Goal: Information Seeking & Learning: Learn about a topic

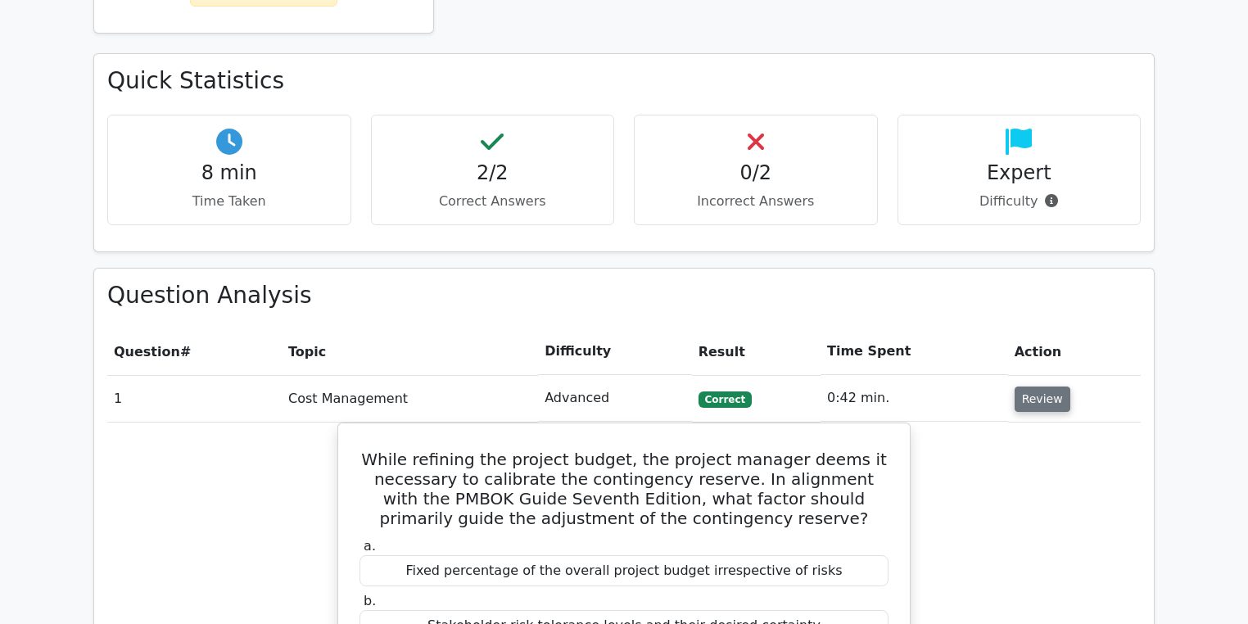
click at [1044, 397] on button "Review" at bounding box center [1042, 398] width 56 height 25
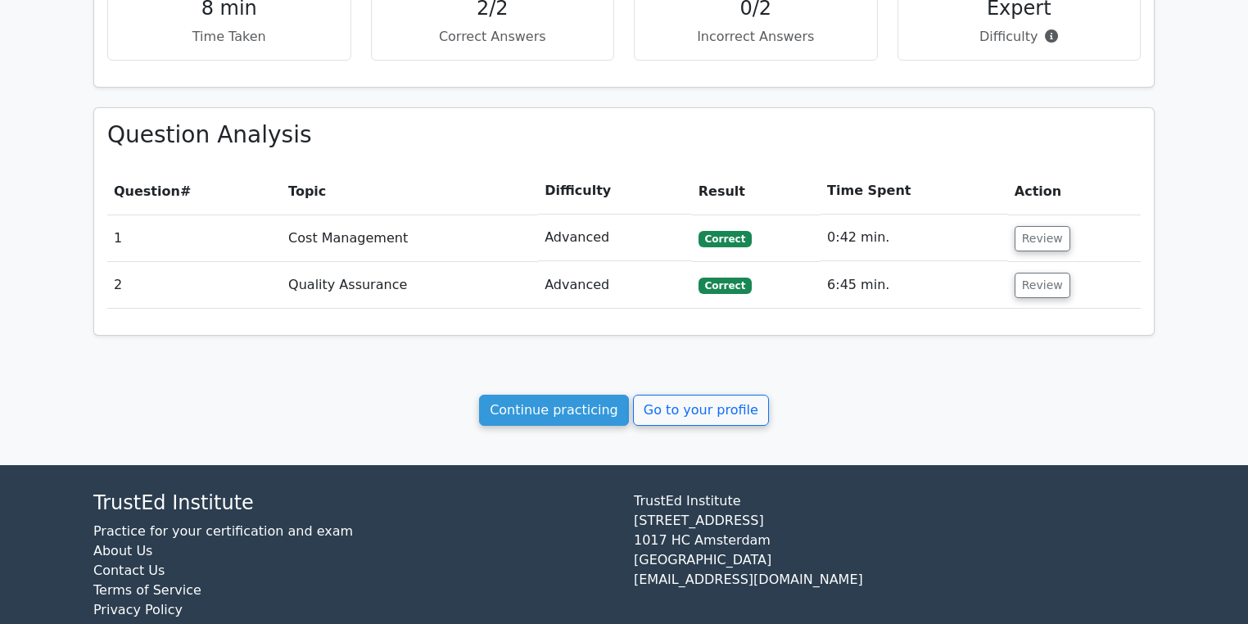
scroll to position [658, 0]
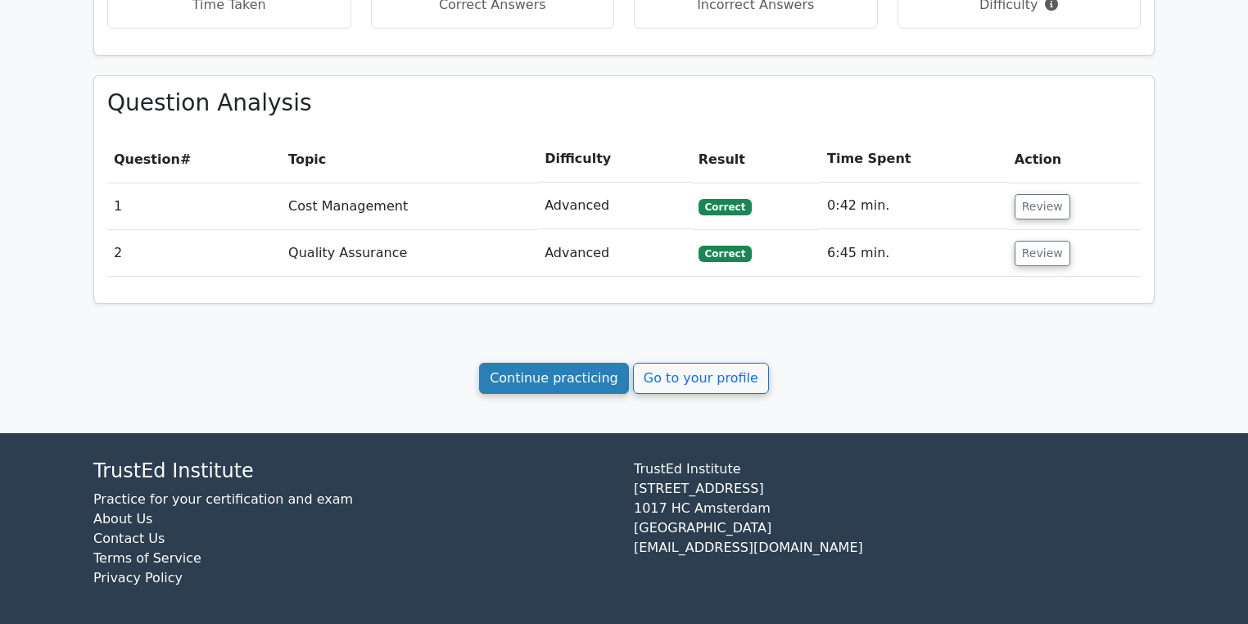
click at [567, 379] on link "Continue practicing" at bounding box center [554, 378] width 150 height 31
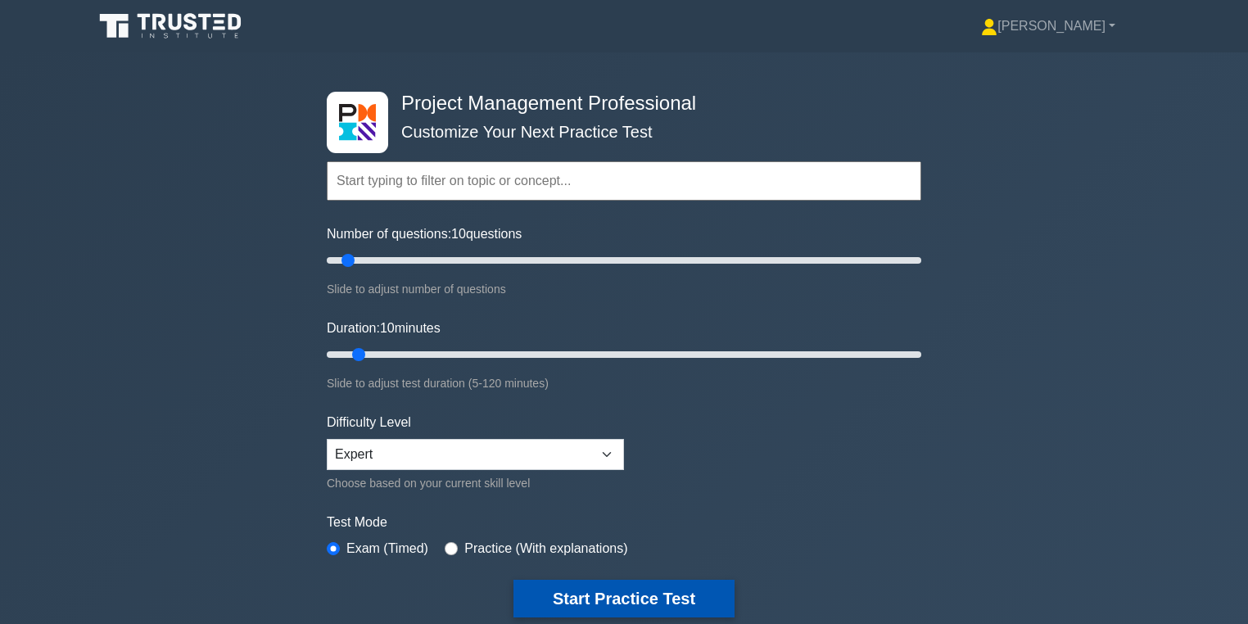
click at [675, 612] on button "Start Practice Test" at bounding box center [623, 599] width 221 height 38
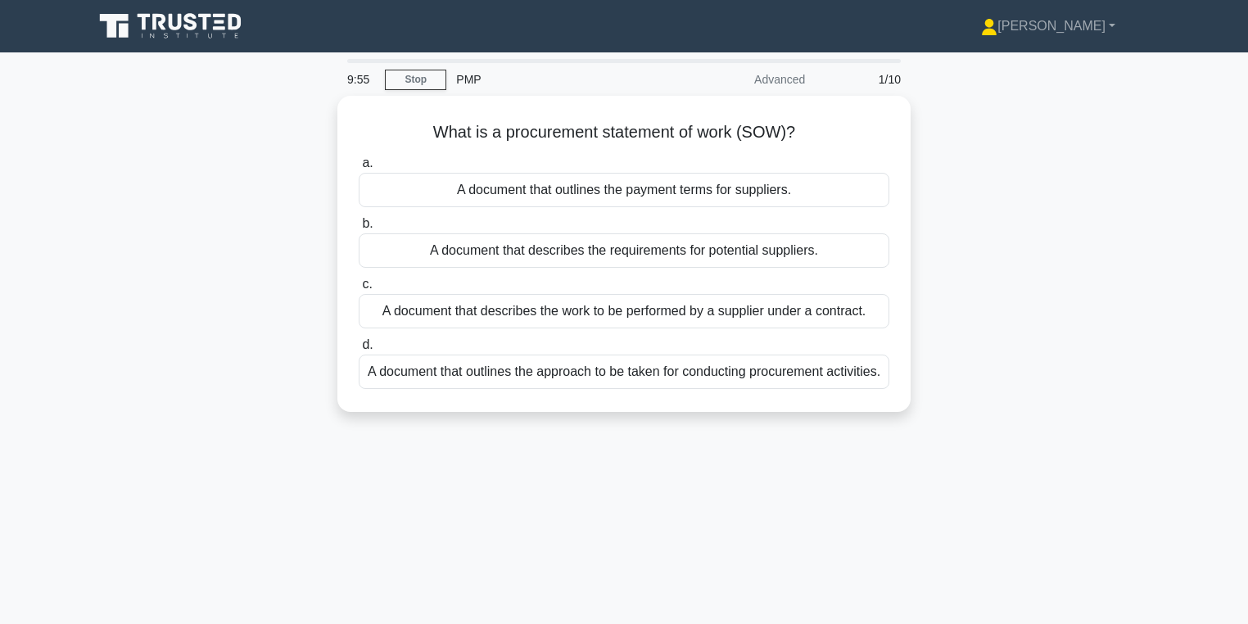
drag, startPoint x: 1045, startPoint y: 262, endPoint x: 975, endPoint y: 214, distance: 84.7
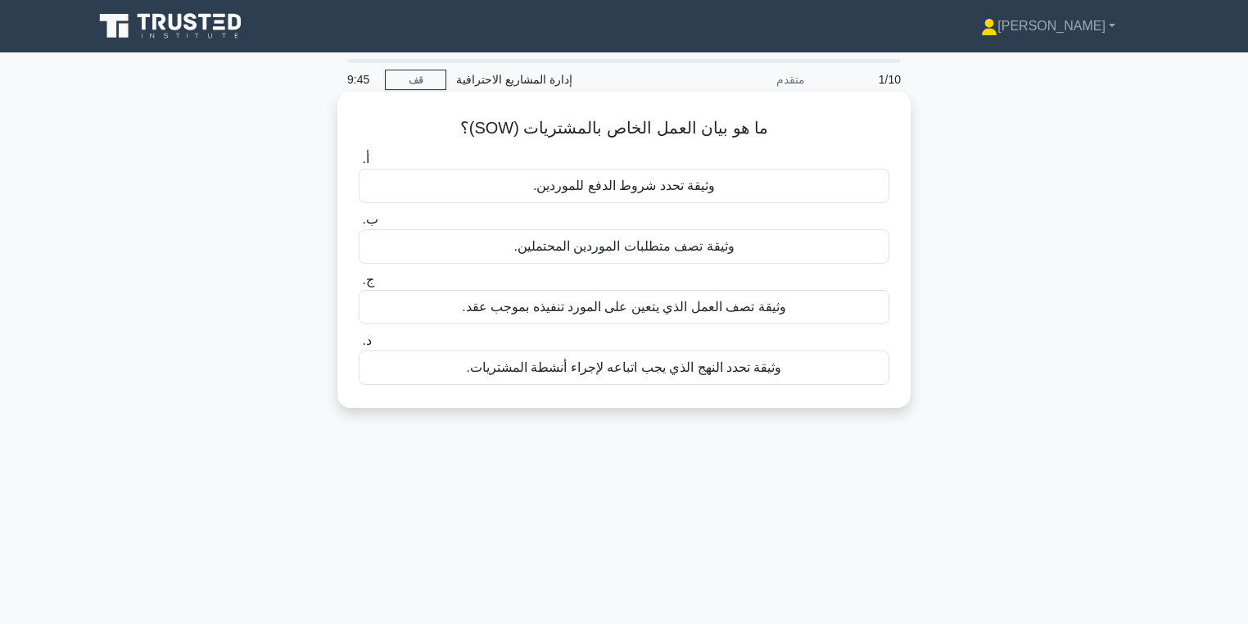
click at [750, 245] on div "وثيقة تصف متطلبات الموردين المحتملين." at bounding box center [624, 246] width 531 height 34
click at [359, 225] on input "ب. وثيقة تصف متطلبات الموردين المحتملين." at bounding box center [359, 220] width 0 height 11
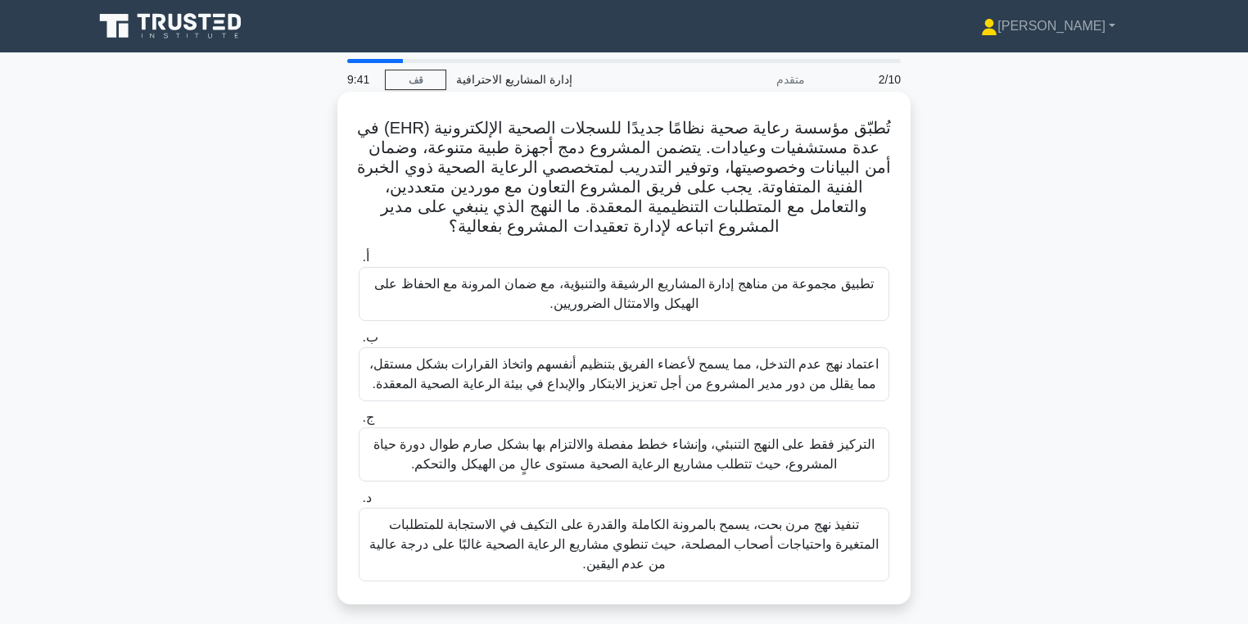
drag, startPoint x: 1019, startPoint y: 263, endPoint x: 727, endPoint y: 292, distance: 293.0
click at [727, 292] on font "تطبيق مجموعة من مناهج إدارة المشاريع الرشيقة والتنبؤية، مع ضمان المرونة مع الحف…" at bounding box center [623, 294] width 499 height 34
click at [359, 263] on input "أ. تطبيق مجموعة من مناهج إدارة المشاريع الرشيقة والتنبؤية، مع ضمان المرونة مع ا…" at bounding box center [359, 257] width 0 height 11
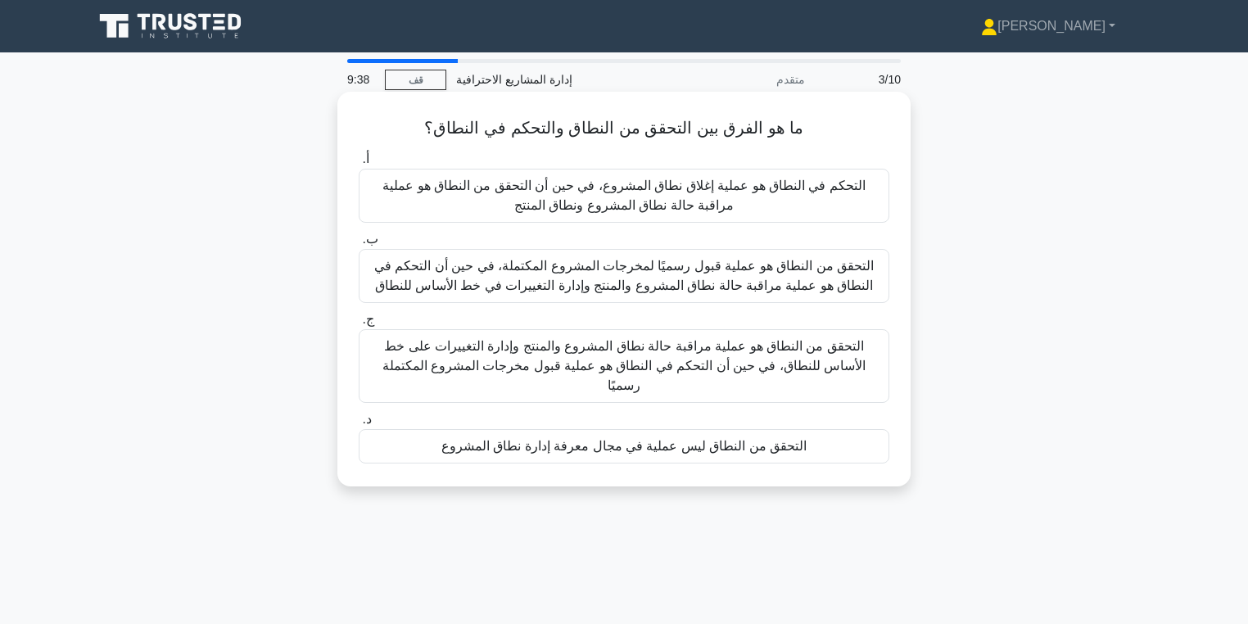
click at [855, 274] on font "التحقق من النطاق هو عملية قبول رسميًا لمخرجات المشروع المكتملة، في حين أن التحك…" at bounding box center [623, 276] width 499 height 34
click at [359, 245] on input "ب. التحقق من النطاق هو عملية قبول رسميًا لمخرجات المشروع المكتملة، في حين أن ال…" at bounding box center [359, 239] width 0 height 11
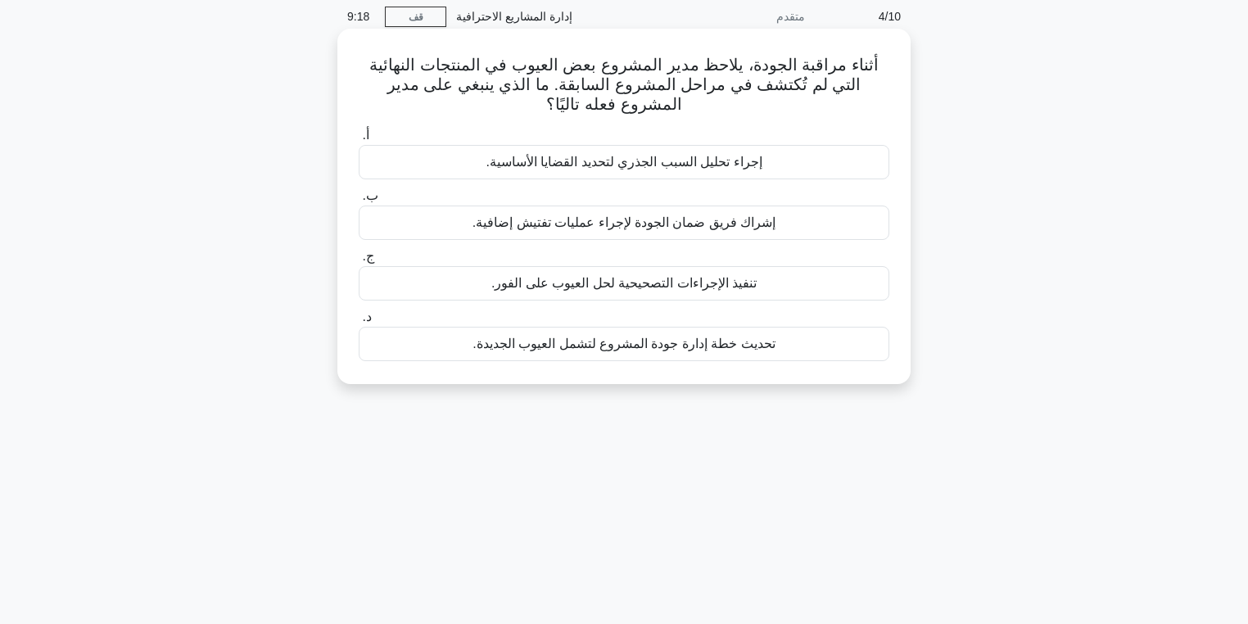
scroll to position [65, 0]
click at [713, 166] on font "إجراء تحليل السبب الجذري لتحديد القضايا الأساسية." at bounding box center [624, 159] width 276 height 14
click at [359, 138] on input "أ. إجراء تحليل السبب الجذري لتحديد القضايا الأساسية." at bounding box center [359, 133] width 0 height 11
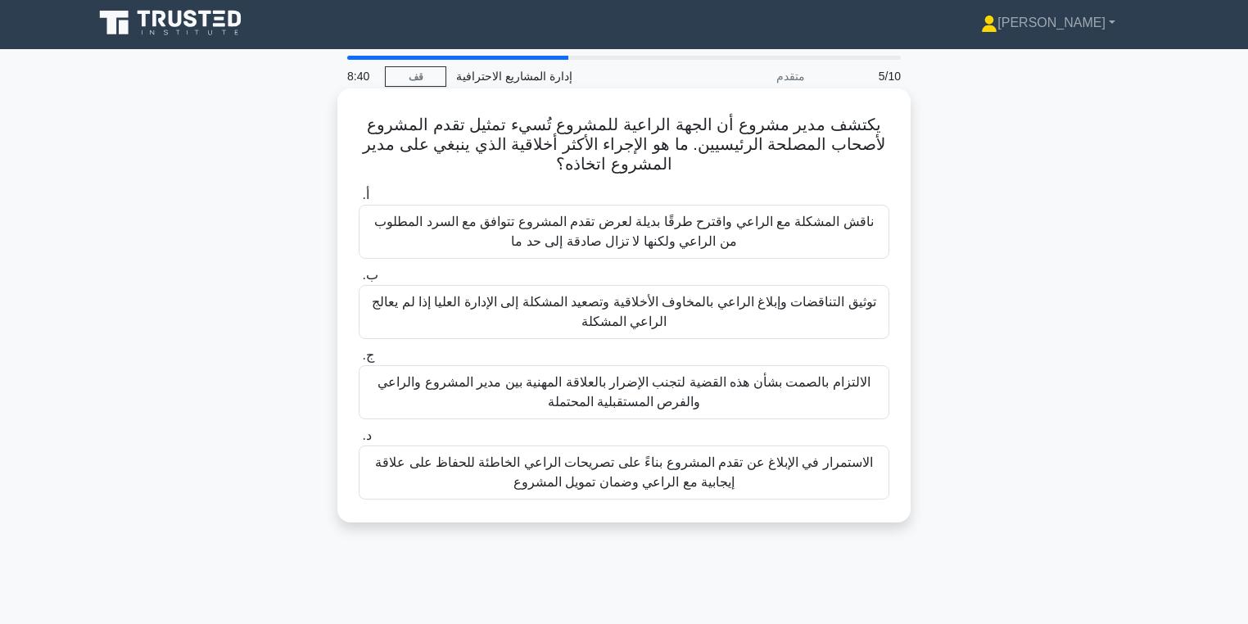
scroll to position [0, 0]
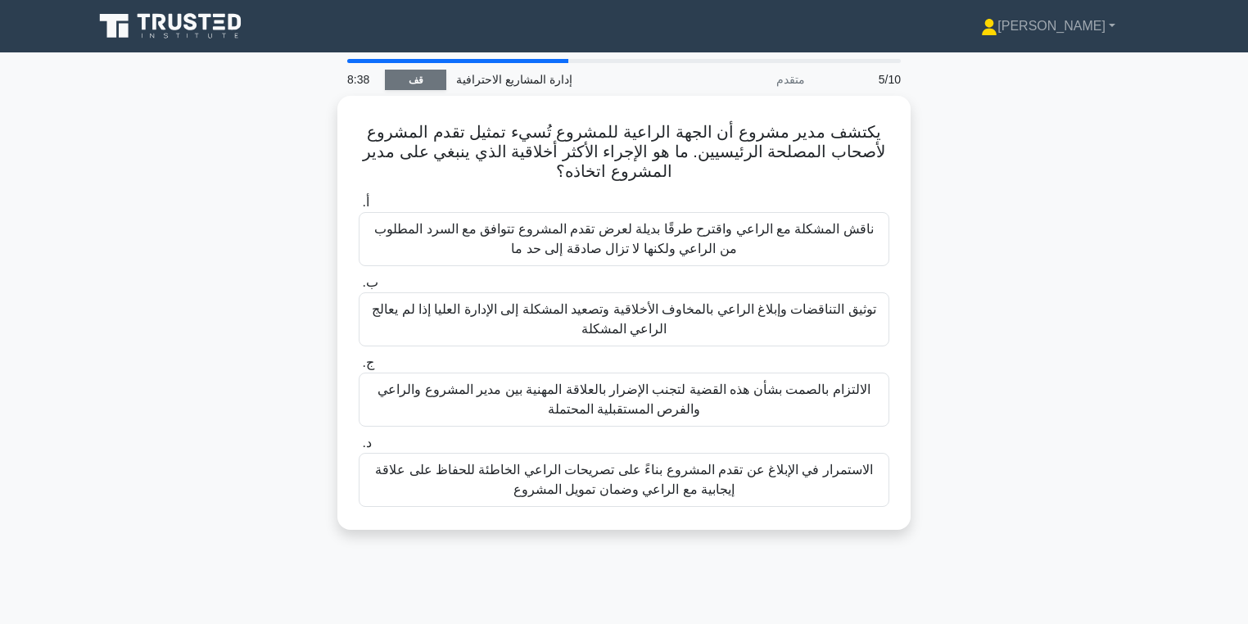
click at [438, 72] on link "قف" at bounding box center [415, 80] width 61 height 20
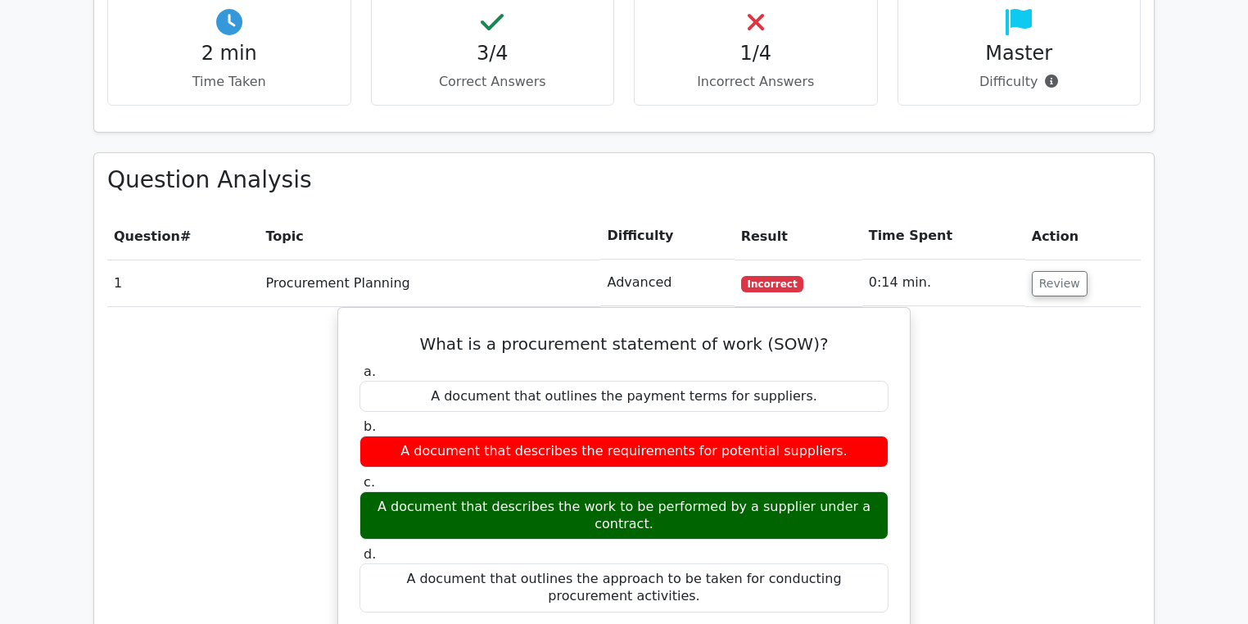
scroll to position [655, 0]
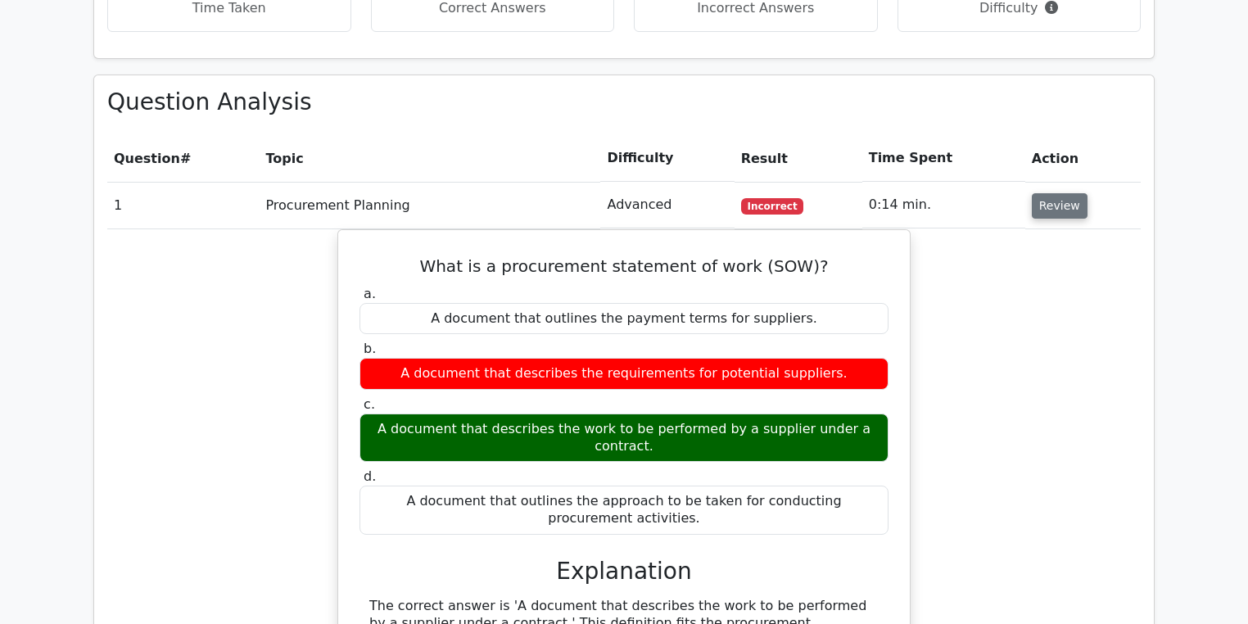
click at [1053, 200] on button "Review" at bounding box center [1060, 205] width 56 height 25
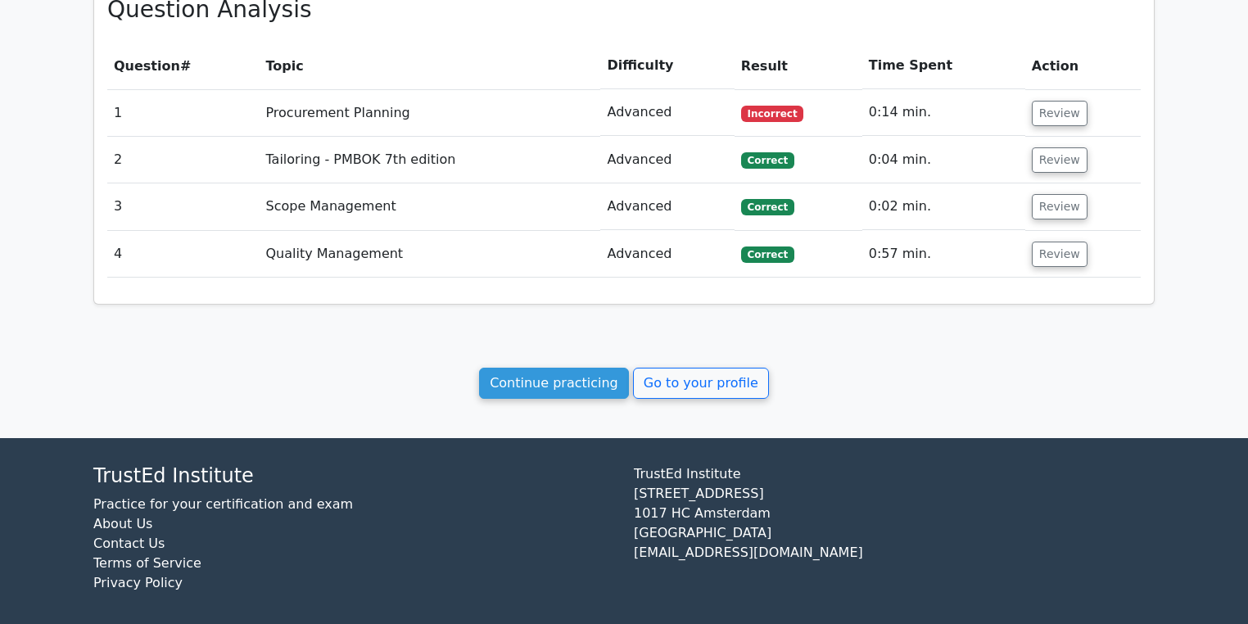
scroll to position [752, 0]
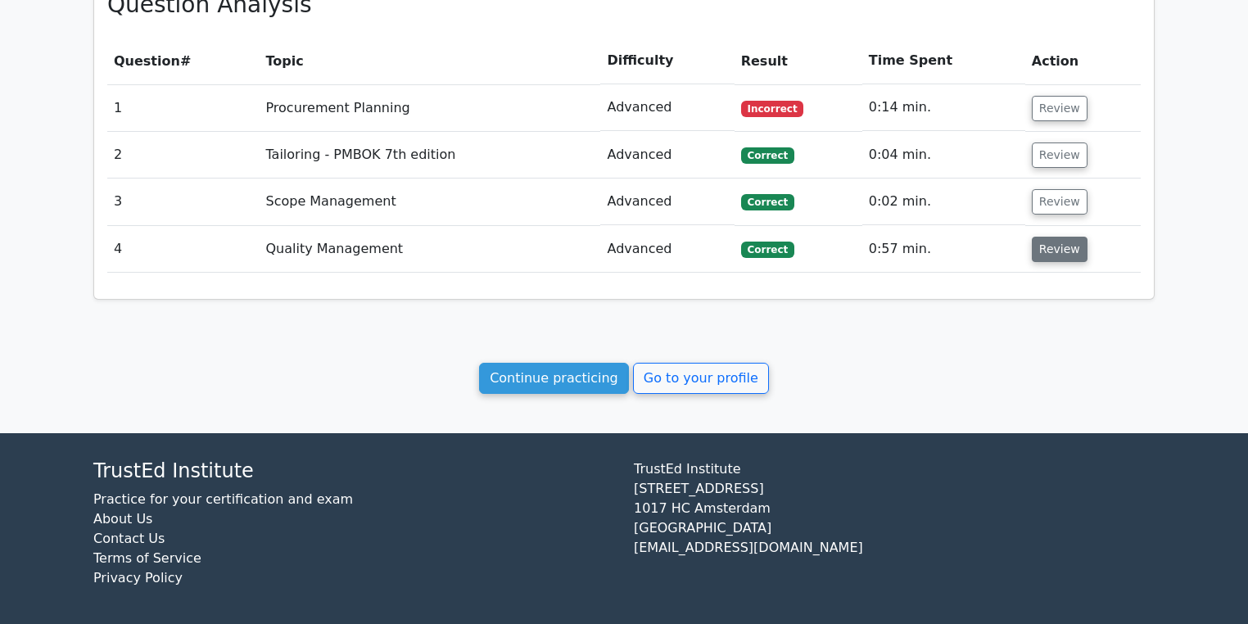
click at [1067, 259] on button "Review" at bounding box center [1060, 249] width 56 height 25
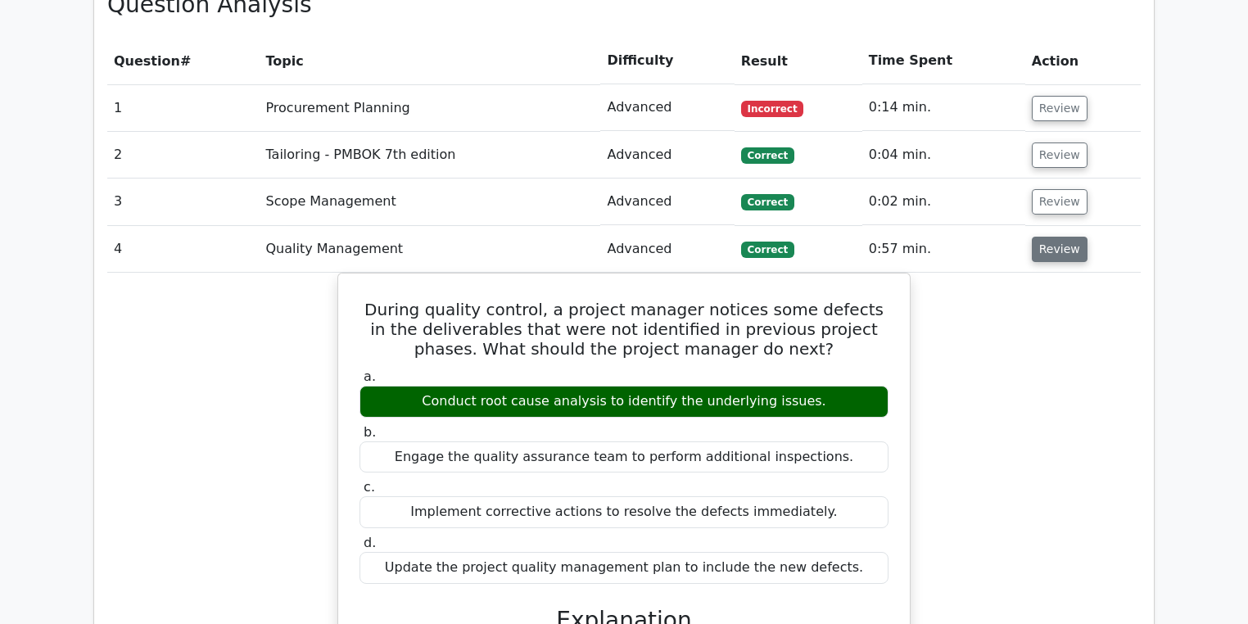
click at [1049, 239] on button "Review" at bounding box center [1060, 249] width 56 height 25
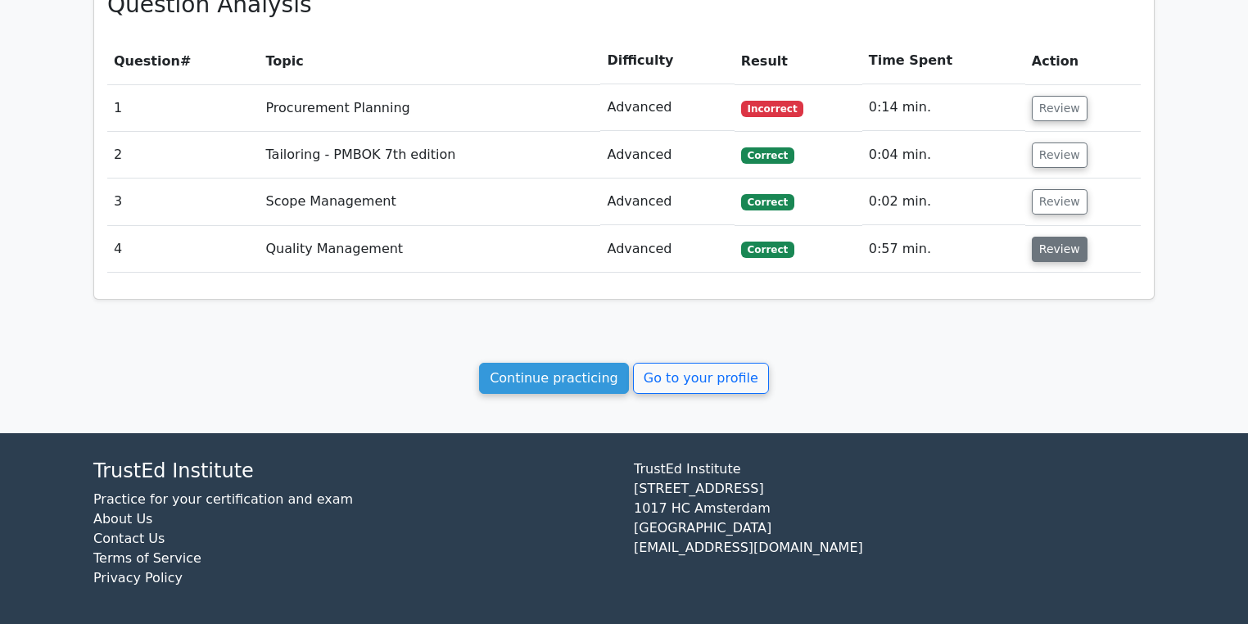
click at [1048, 247] on button "Review" at bounding box center [1060, 249] width 56 height 25
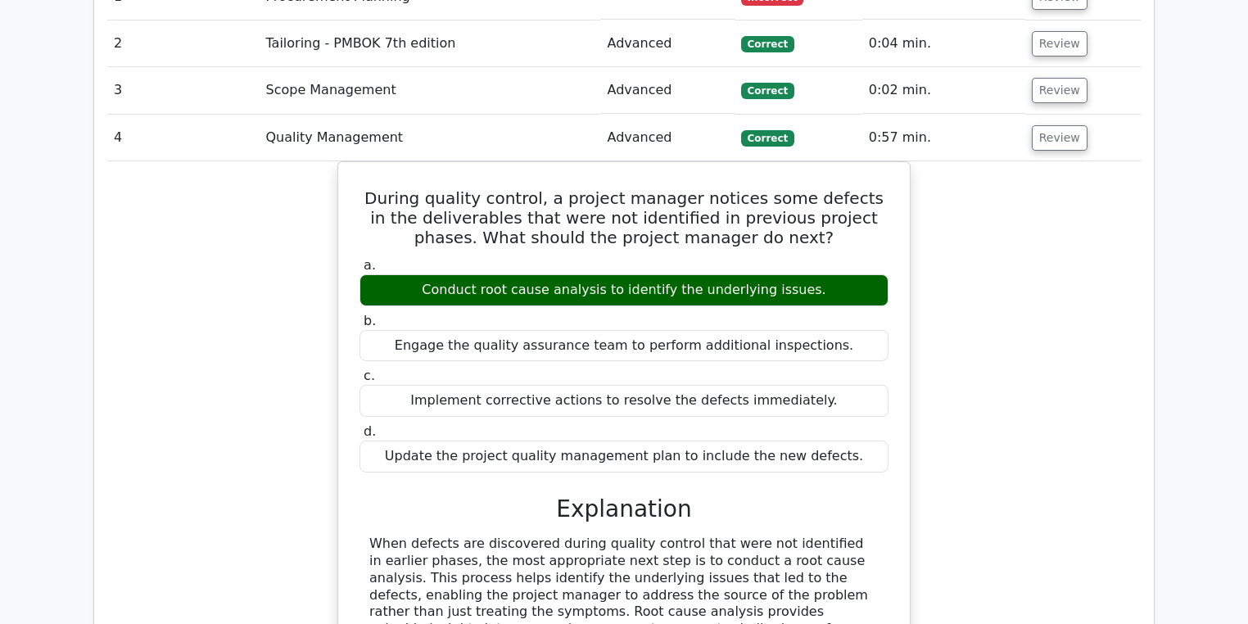
scroll to position [883, 0]
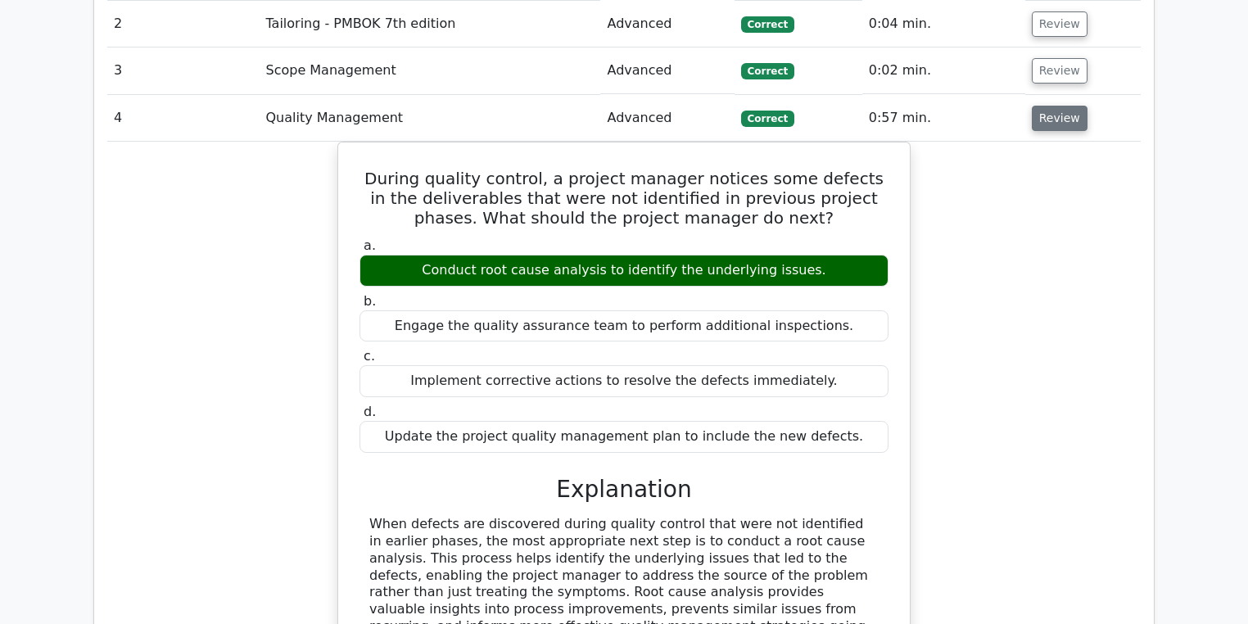
click at [1039, 121] on button "Review" at bounding box center [1060, 118] width 56 height 25
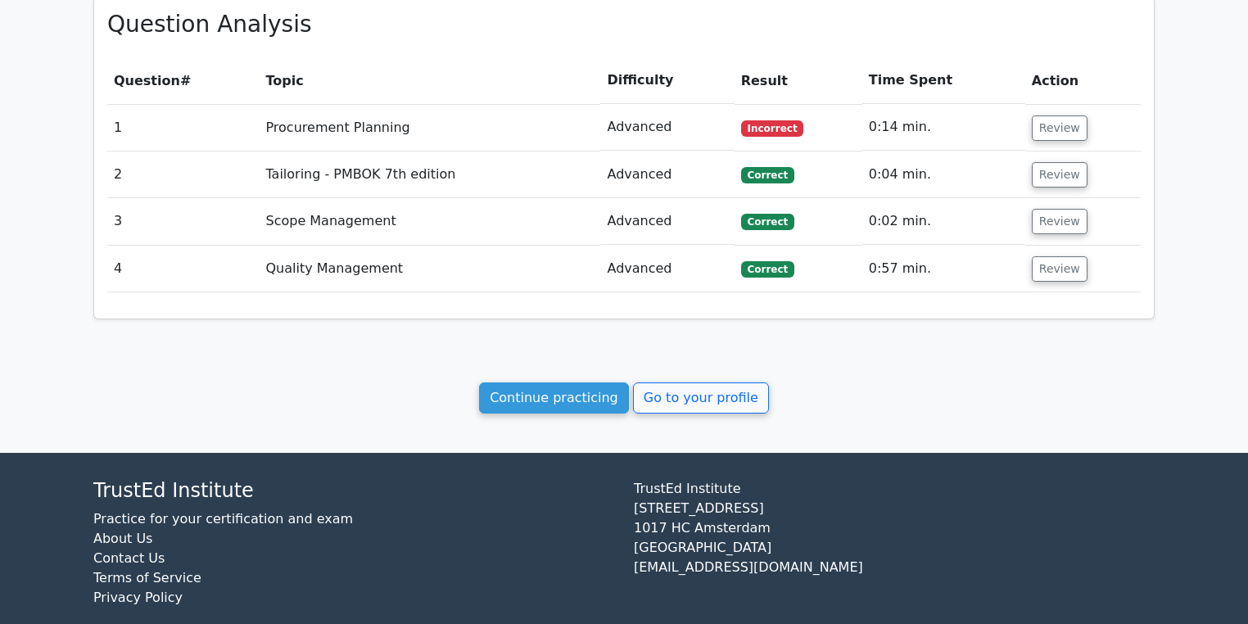
scroll to position [752, 0]
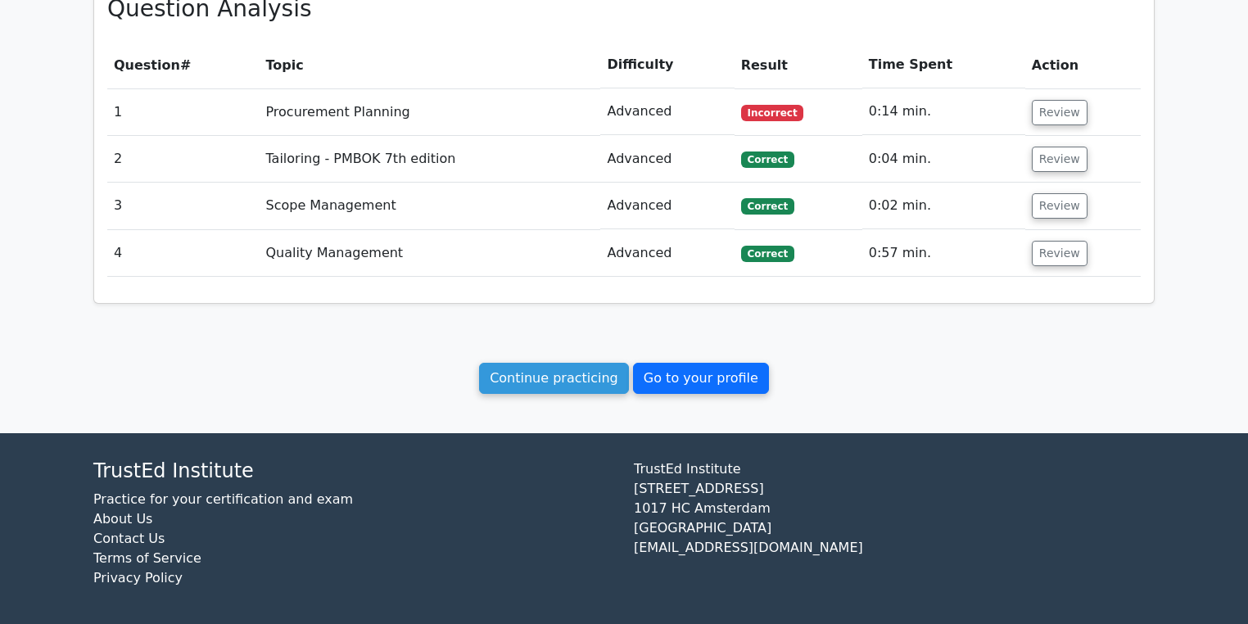
click at [662, 374] on link "Go to your profile" at bounding box center [701, 378] width 136 height 31
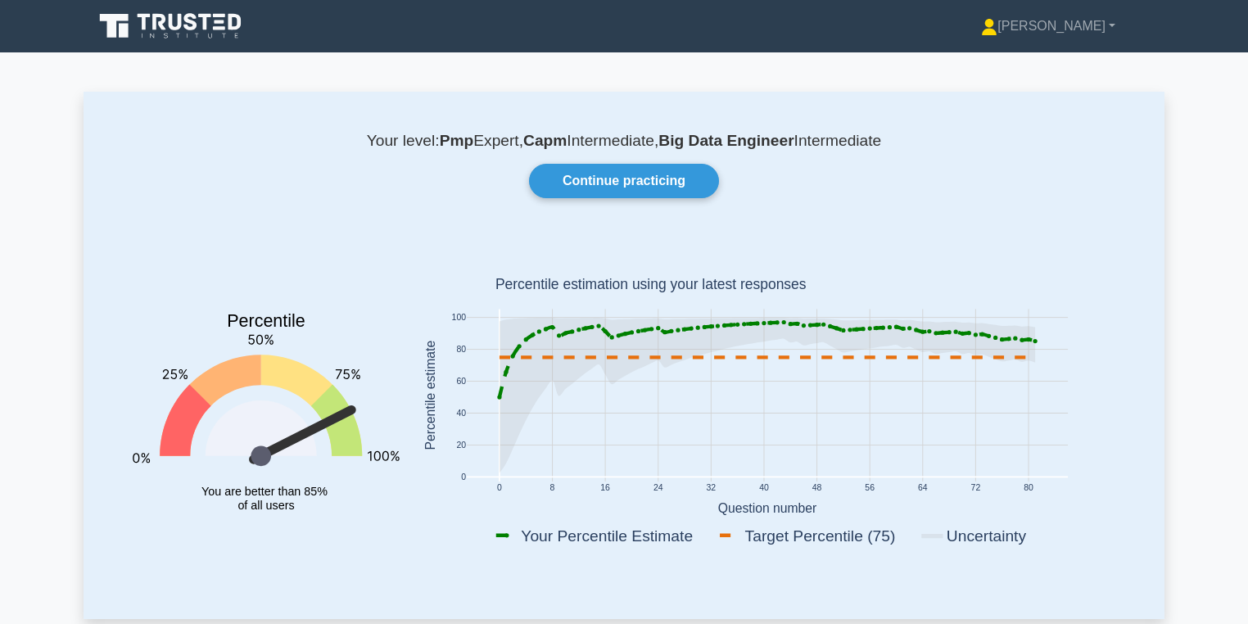
click at [719, 139] on b "Big Data Engineer" at bounding box center [725, 140] width 135 height 17
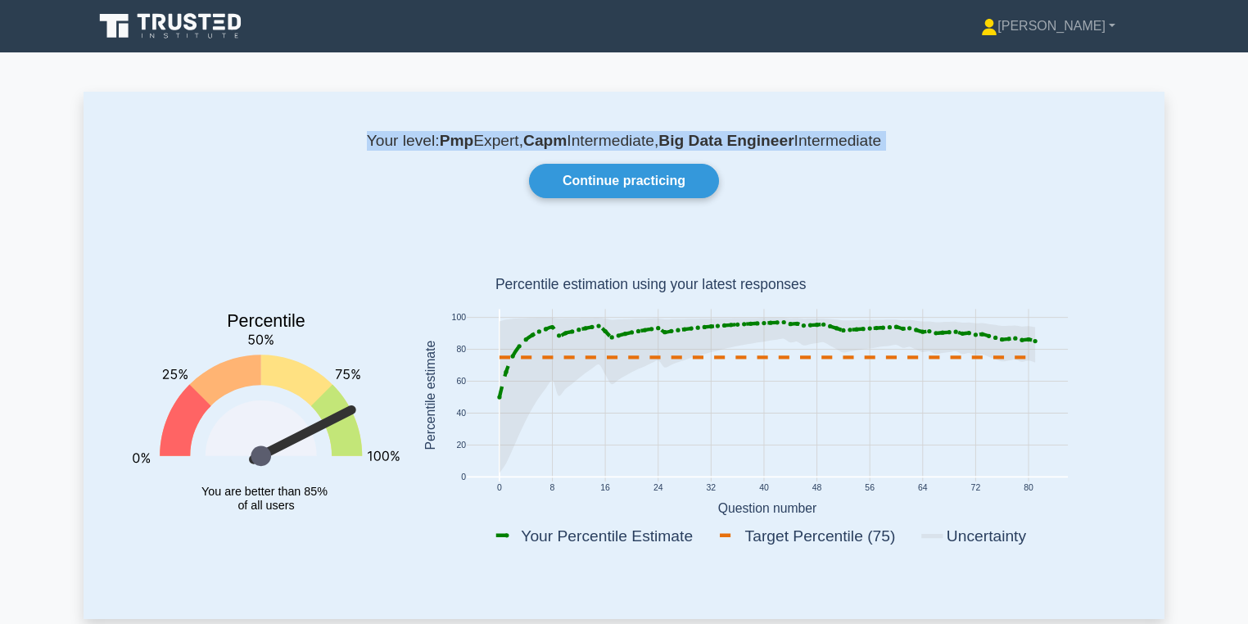
click at [719, 139] on b "Big Data Engineer" at bounding box center [725, 140] width 135 height 17
click at [838, 167] on div "Continue practicing" at bounding box center [624, 181] width 1022 height 34
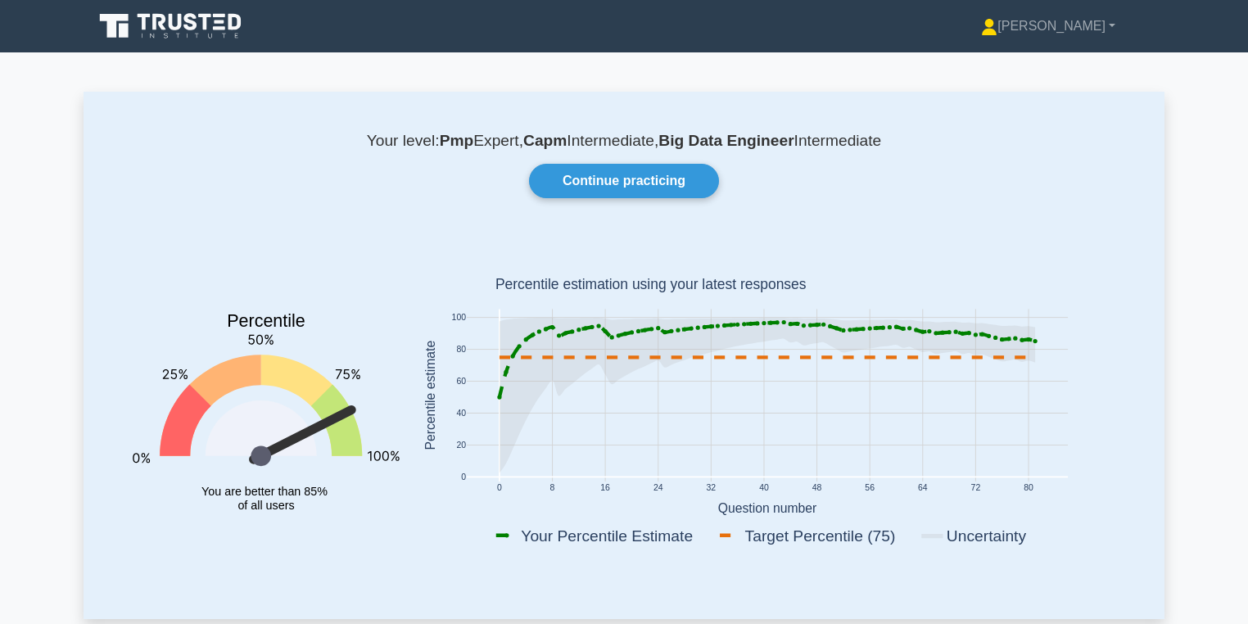
click at [657, 138] on p "Your level: Pmp Expert, Capm Intermediate, Big Data Engineer Intermediate" at bounding box center [624, 141] width 1002 height 20
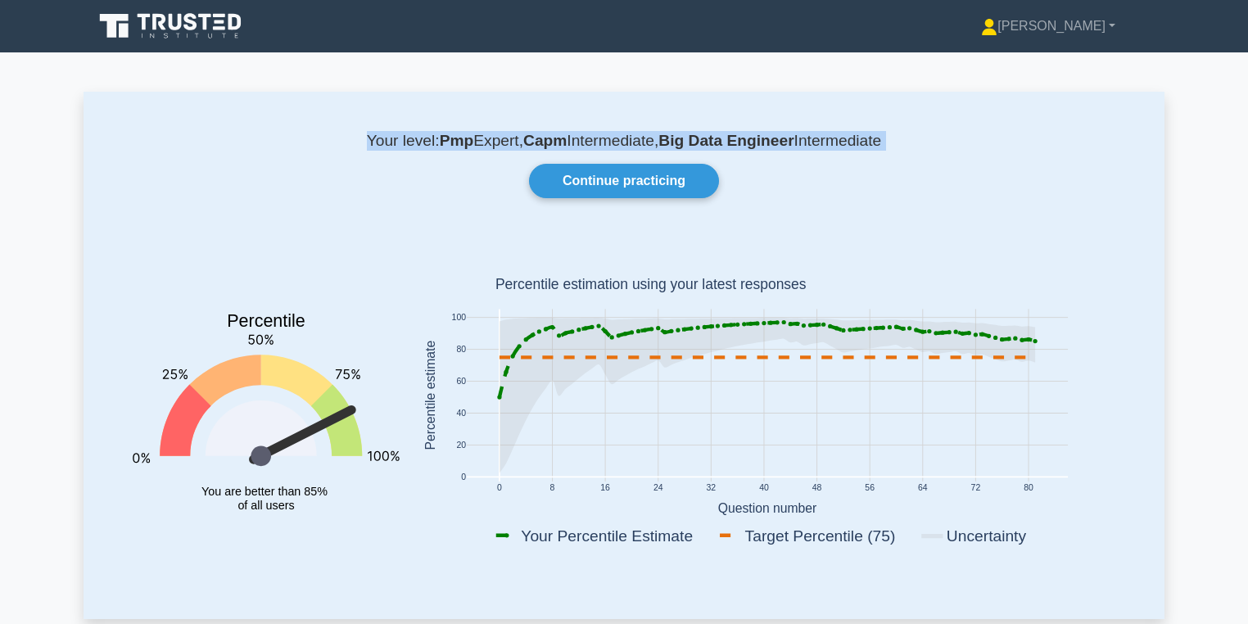
click at [657, 138] on p "Your level: Pmp Expert, Capm Intermediate, Big Data Engineer Intermediate" at bounding box center [624, 141] width 1002 height 20
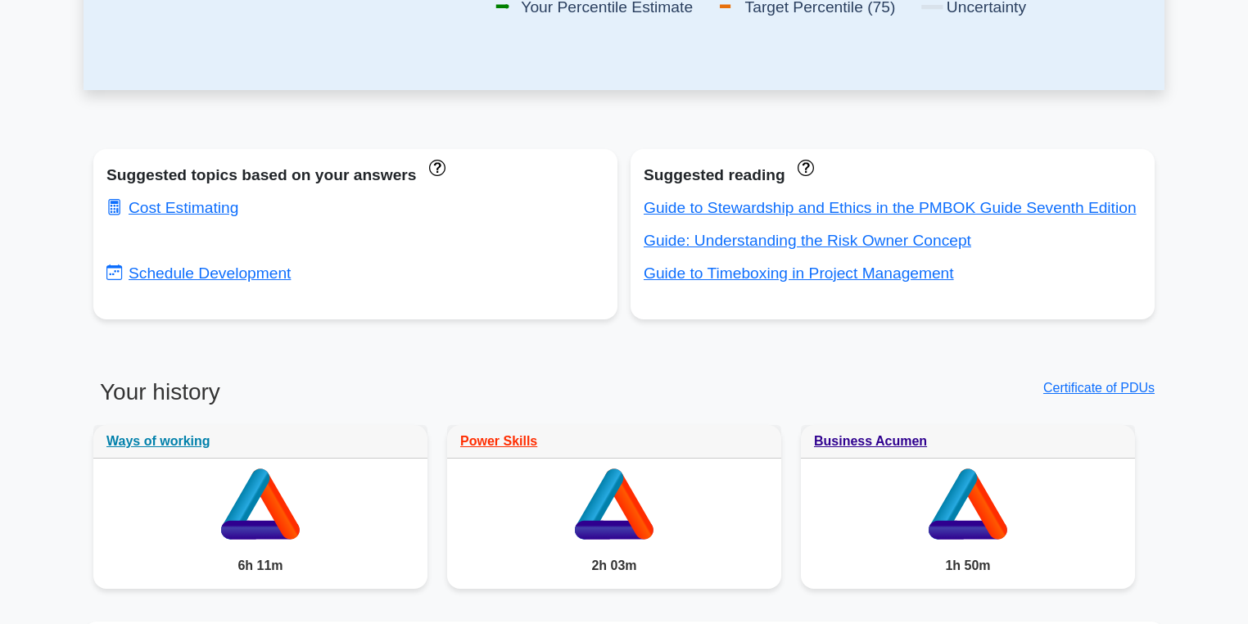
scroll to position [458, 0]
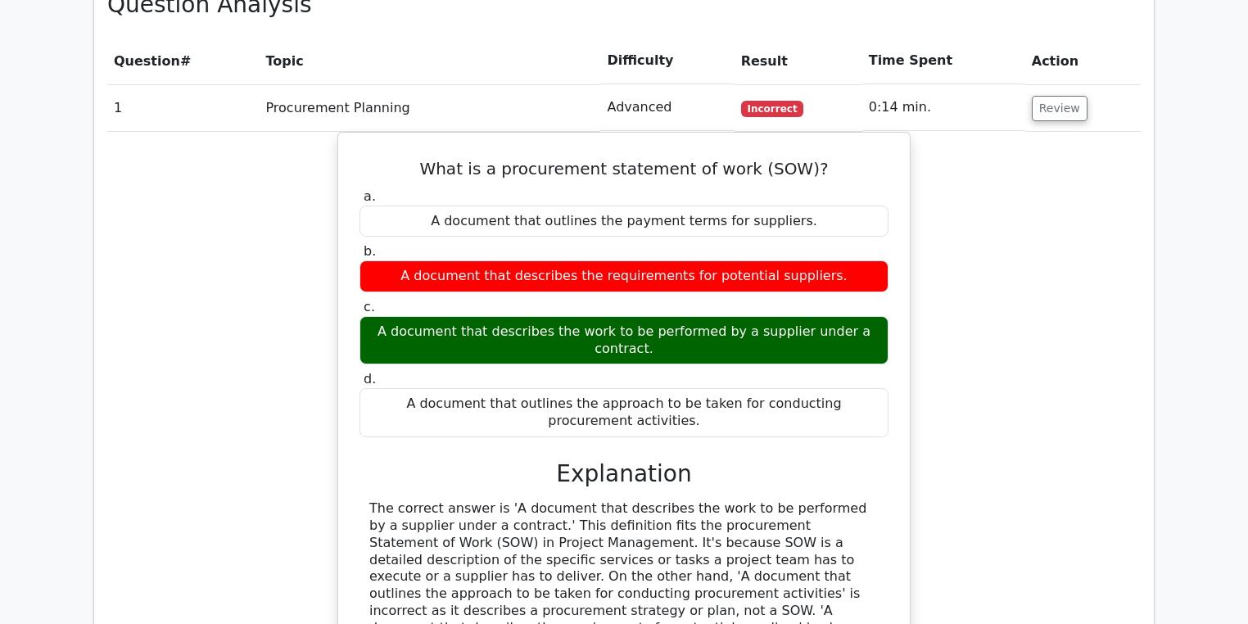
click at [1042, 120] on td "Review" at bounding box center [1082, 107] width 115 height 47
click at [1045, 114] on button "Review" at bounding box center [1060, 108] width 56 height 25
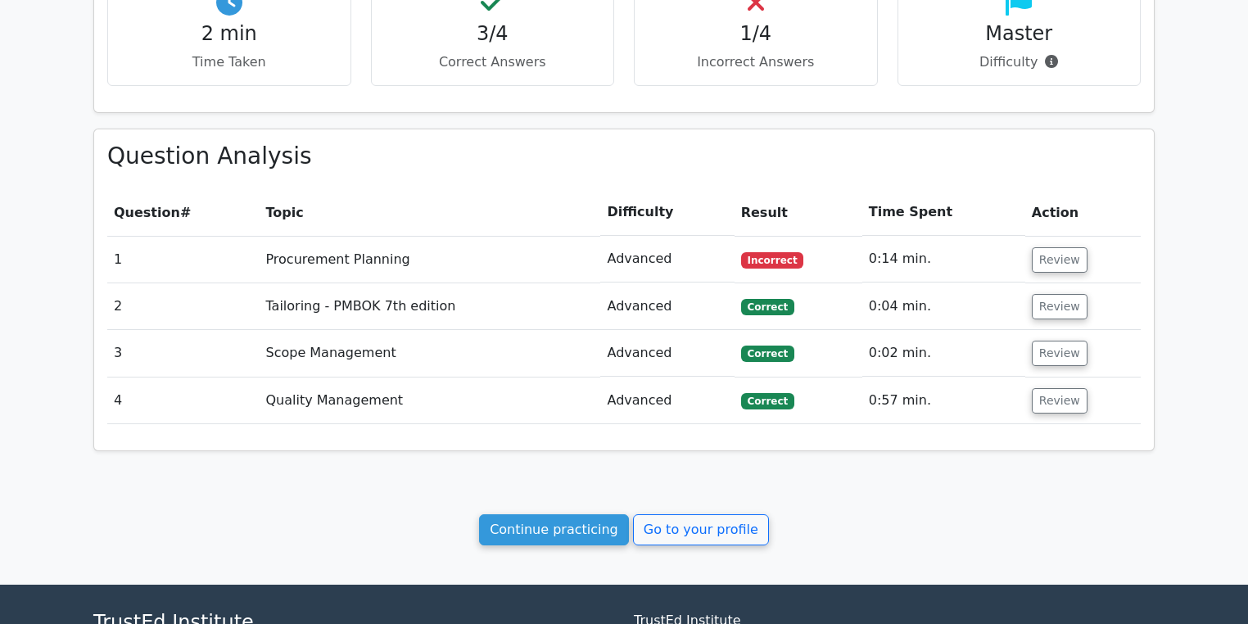
scroll to position [621, 0]
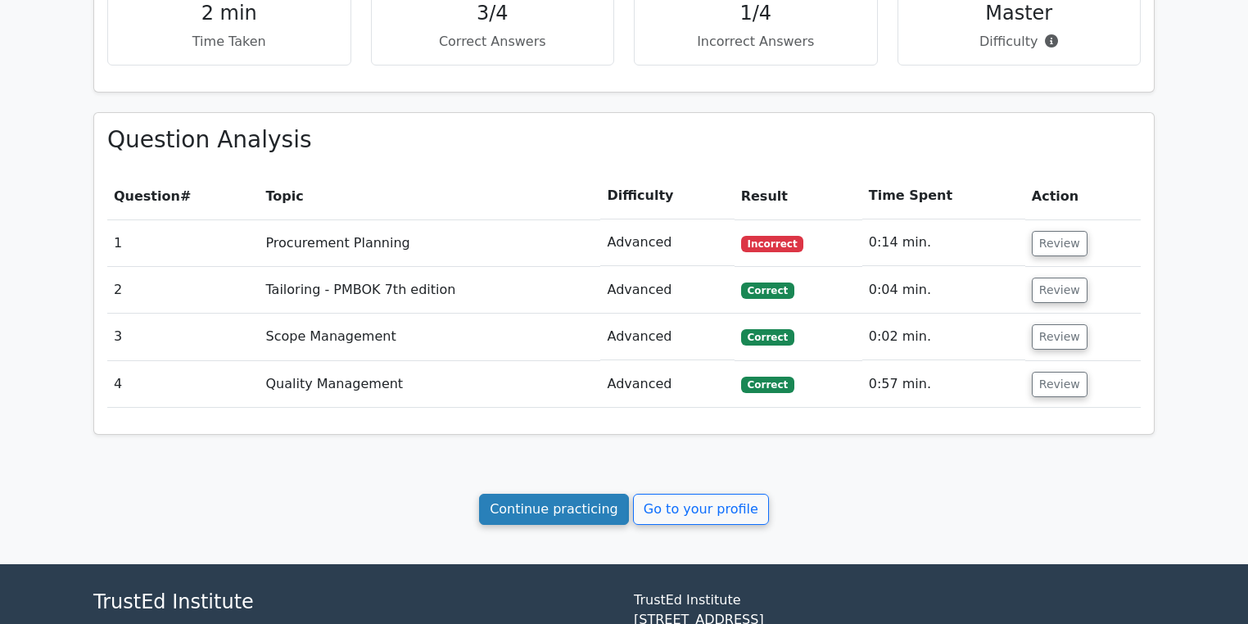
click at [542, 499] on link "Continue practicing" at bounding box center [554, 509] width 150 height 31
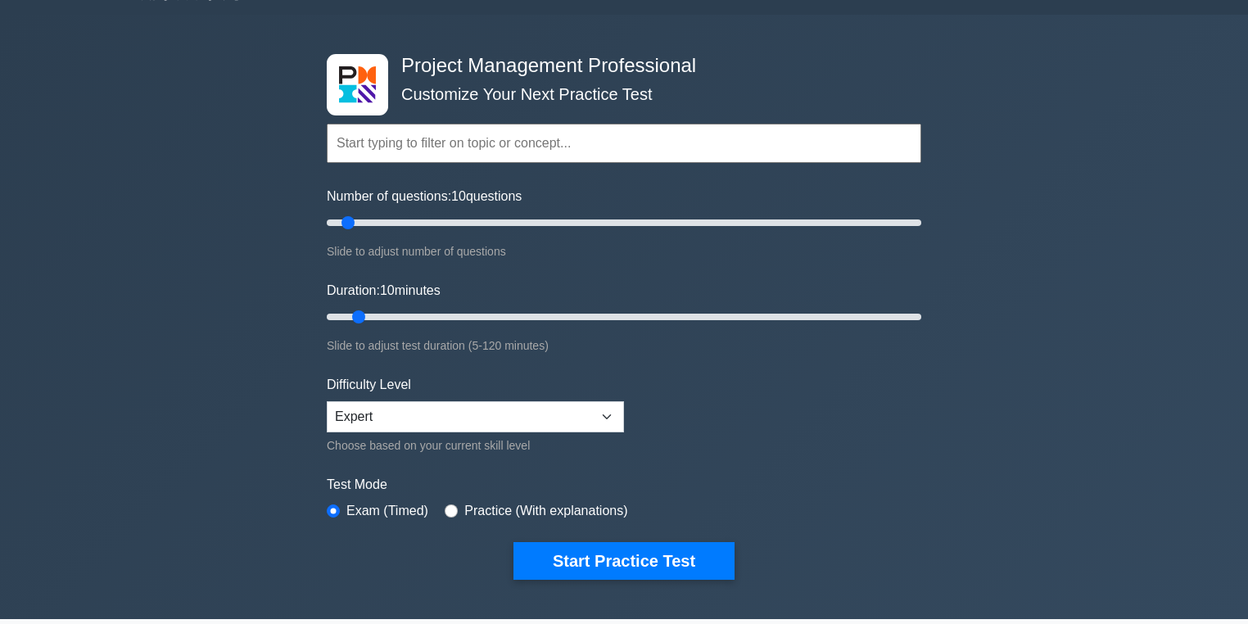
scroll to position [65, 0]
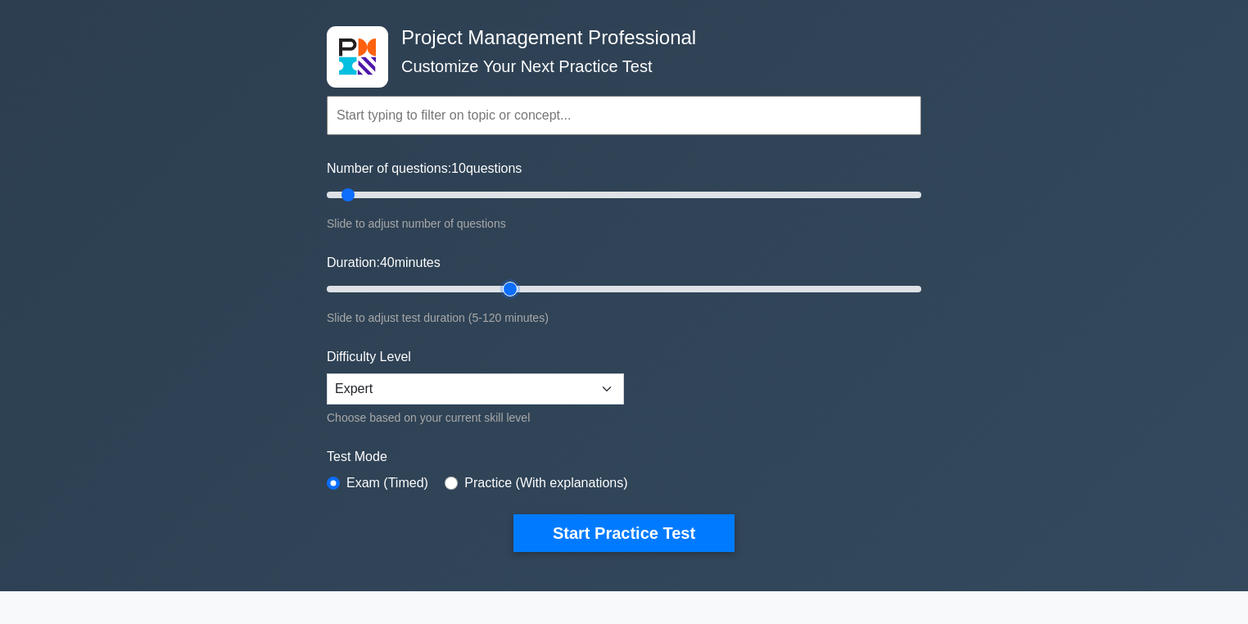
click at [517, 282] on input "Duration: 40 minutes" at bounding box center [624, 289] width 594 height 20
type input "65"
click at [629, 282] on input "Duration: 40 minutes" at bounding box center [624, 289] width 594 height 20
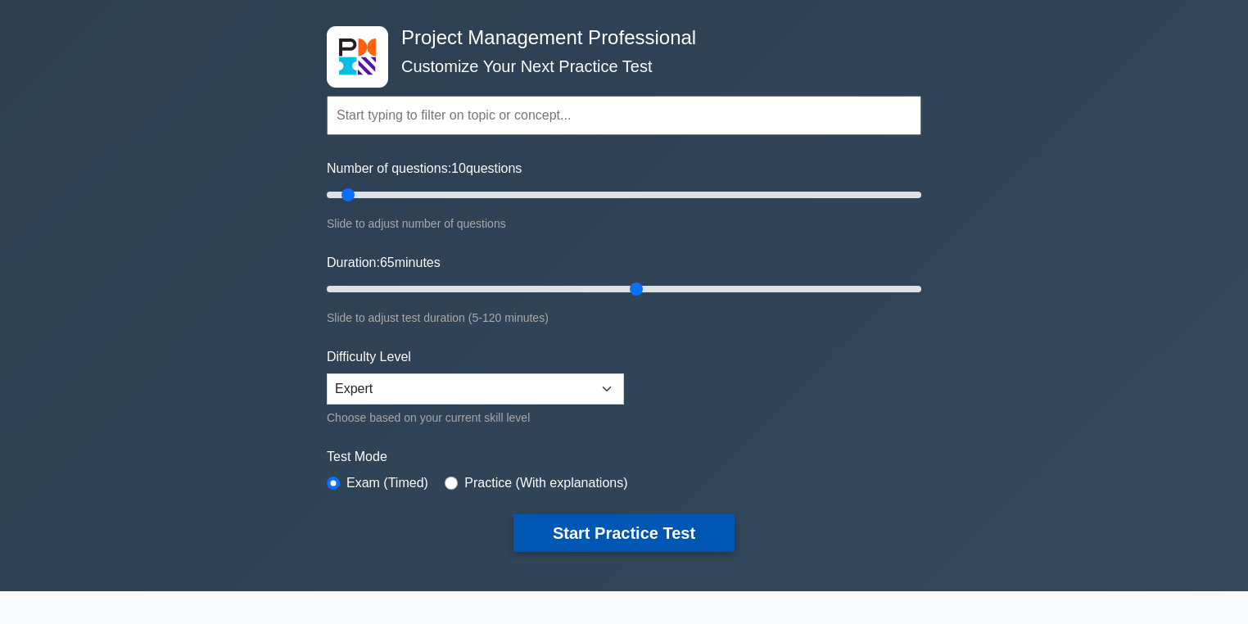
click at [687, 521] on button "Start Practice Test" at bounding box center [623, 533] width 221 height 38
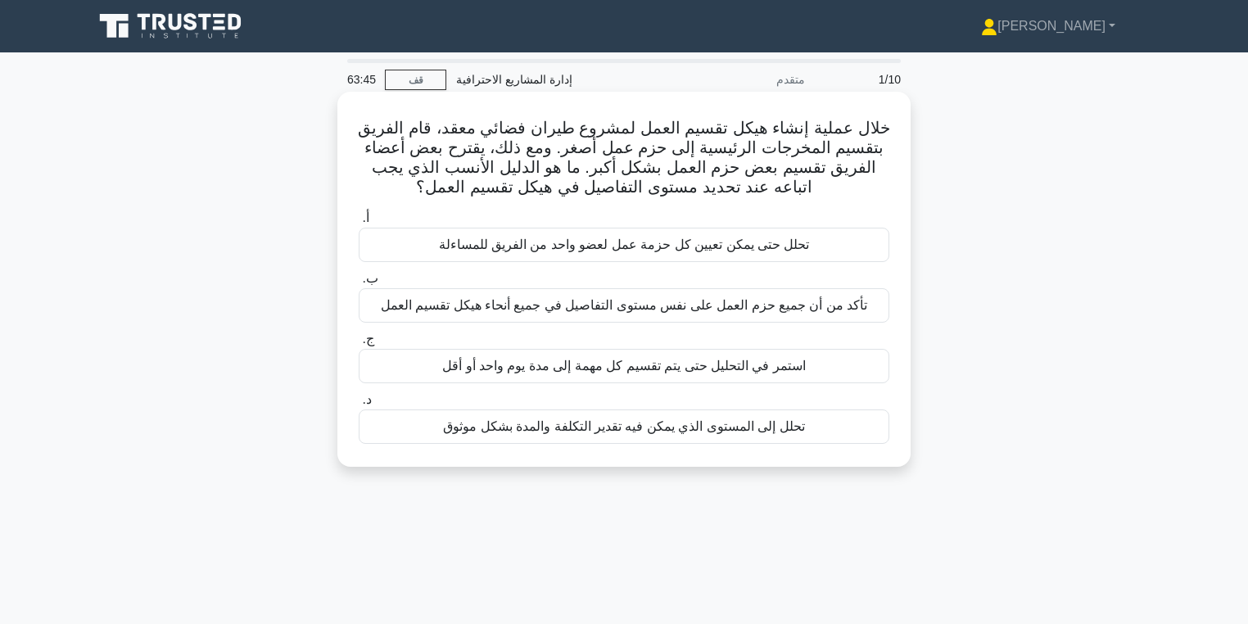
click at [785, 439] on div "تحلل إلى المستوى الذي يمكن فيه تقدير التكلفة والمدة بشكل موثوق" at bounding box center [624, 426] width 531 height 34
click at [359, 405] on input "د. تحلل إلى المستوى الذي يمكن فيه تقدير التكلفة والمدة بشكل موثوق" at bounding box center [359, 400] width 0 height 11
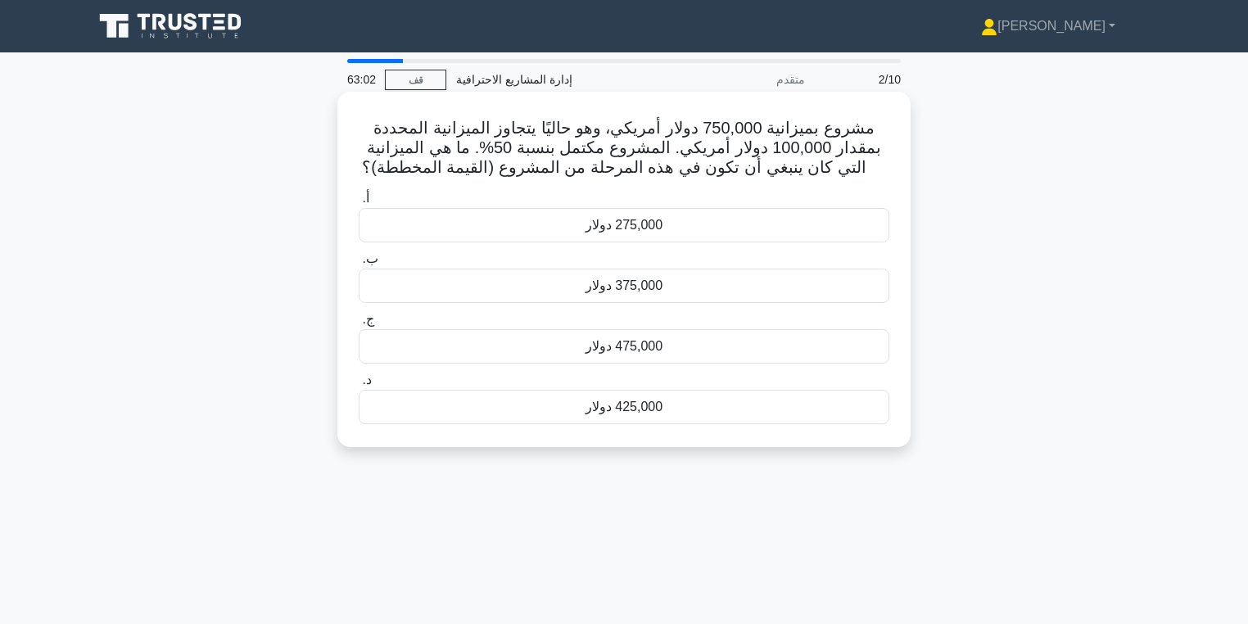
click at [666, 294] on div "375,000 دولار" at bounding box center [624, 286] width 531 height 34
click at [359, 264] on input "ب. 375,000 دولار" at bounding box center [359, 259] width 0 height 11
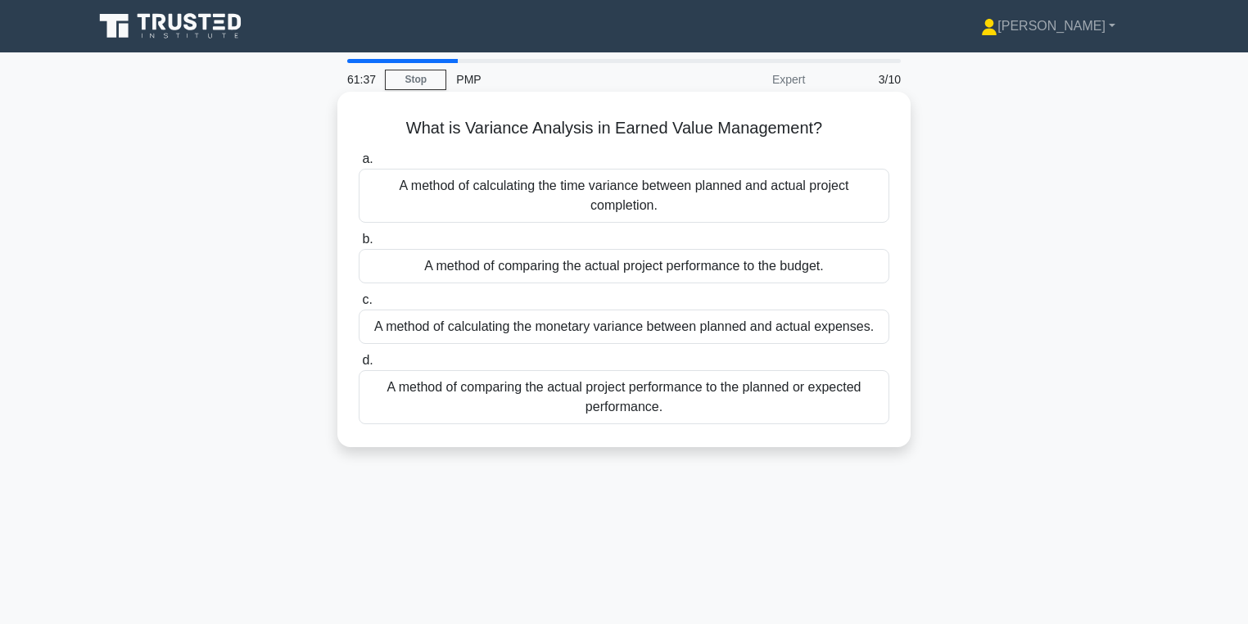
click at [716, 275] on div "A method of comparing the actual project performance to the budget." at bounding box center [624, 266] width 531 height 34
click at [359, 245] on input "b. A method of comparing the actual project performance to the budget." at bounding box center [359, 239] width 0 height 11
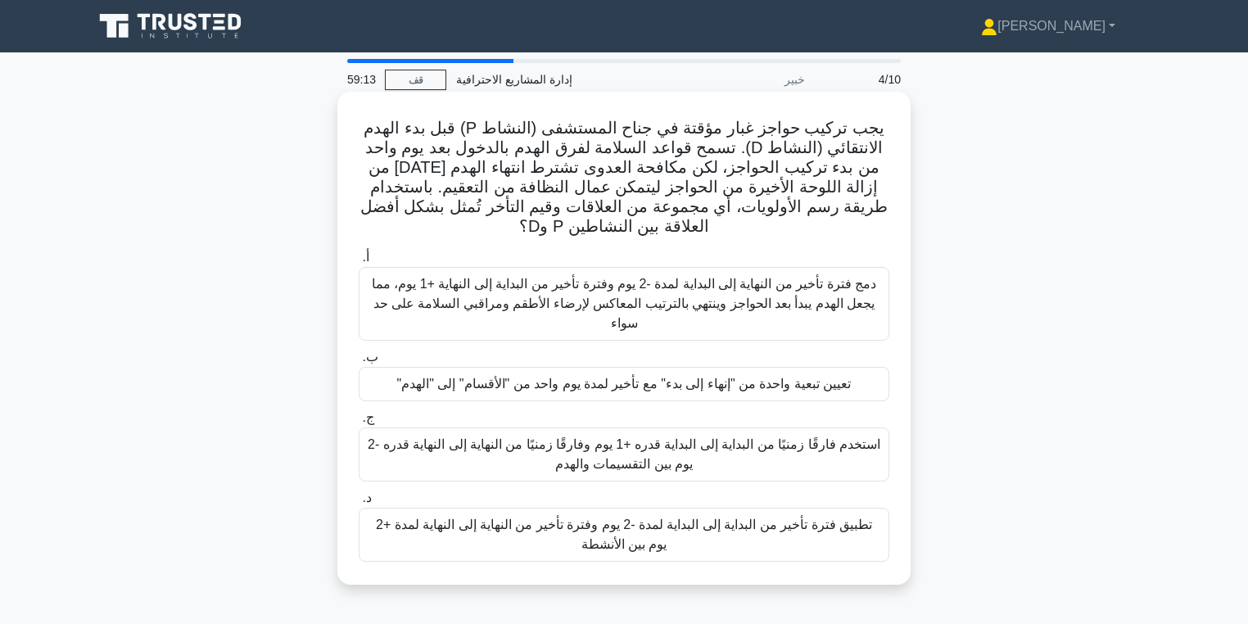
click at [820, 308] on font "دمج فترة تأخير من النهاية إلى البداية لمدة -2 يوم وفترة تأخير من البداية إلى ال…" at bounding box center [624, 303] width 505 height 53
click at [359, 263] on input "أ. دمج فترة تأخير من النهاية إلى البداية لمدة -2 يوم وفترة تأخير من البداية إلى…" at bounding box center [359, 257] width 0 height 11
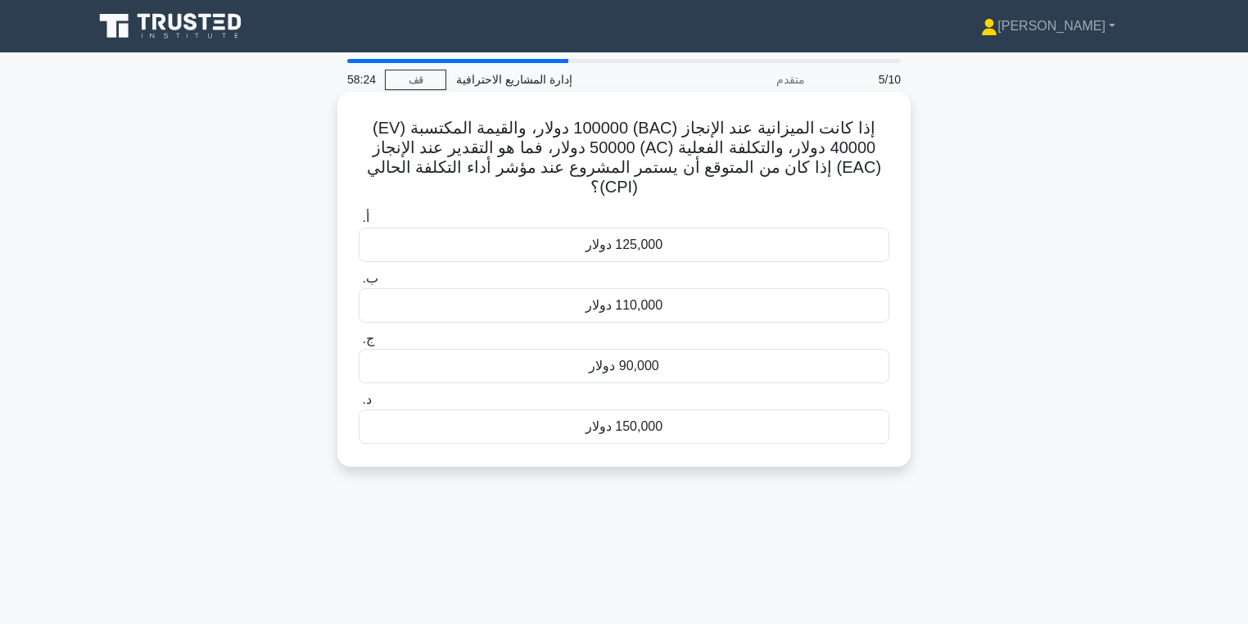
click at [702, 229] on div "125,000 دولار" at bounding box center [624, 245] width 531 height 34
click at [359, 224] on input "أ. 125,000 دولار" at bounding box center [359, 218] width 0 height 11
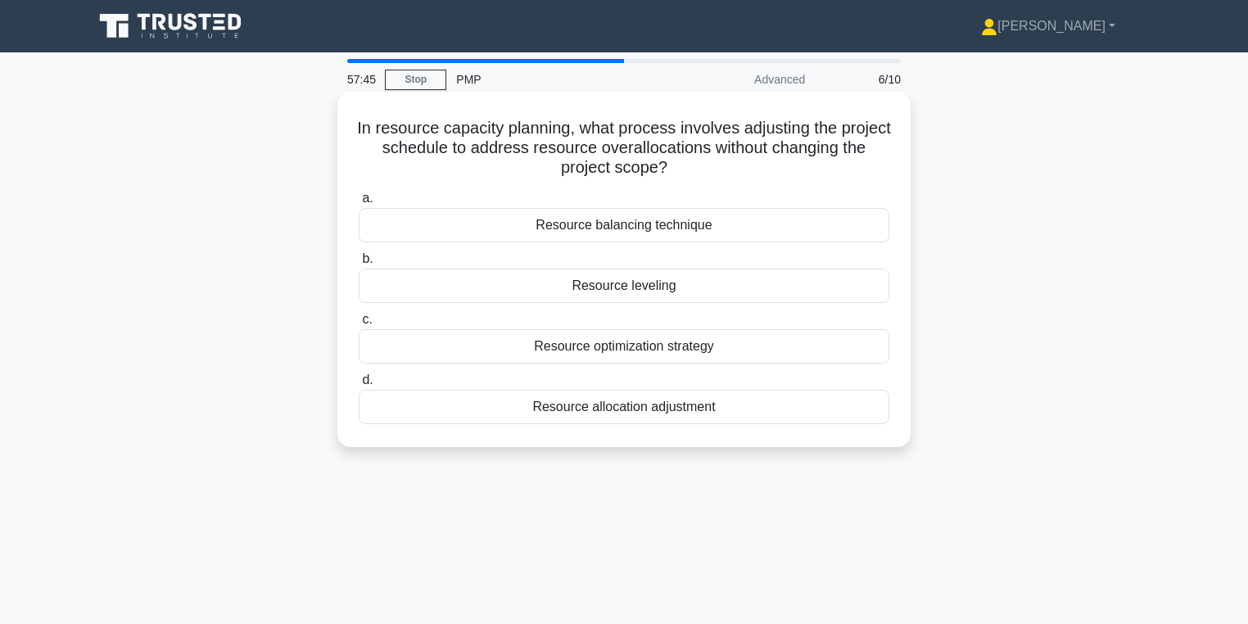
click at [727, 281] on div "Resource leveling" at bounding box center [624, 286] width 531 height 34
click at [359, 264] on input "b. Resource leveling" at bounding box center [359, 259] width 0 height 11
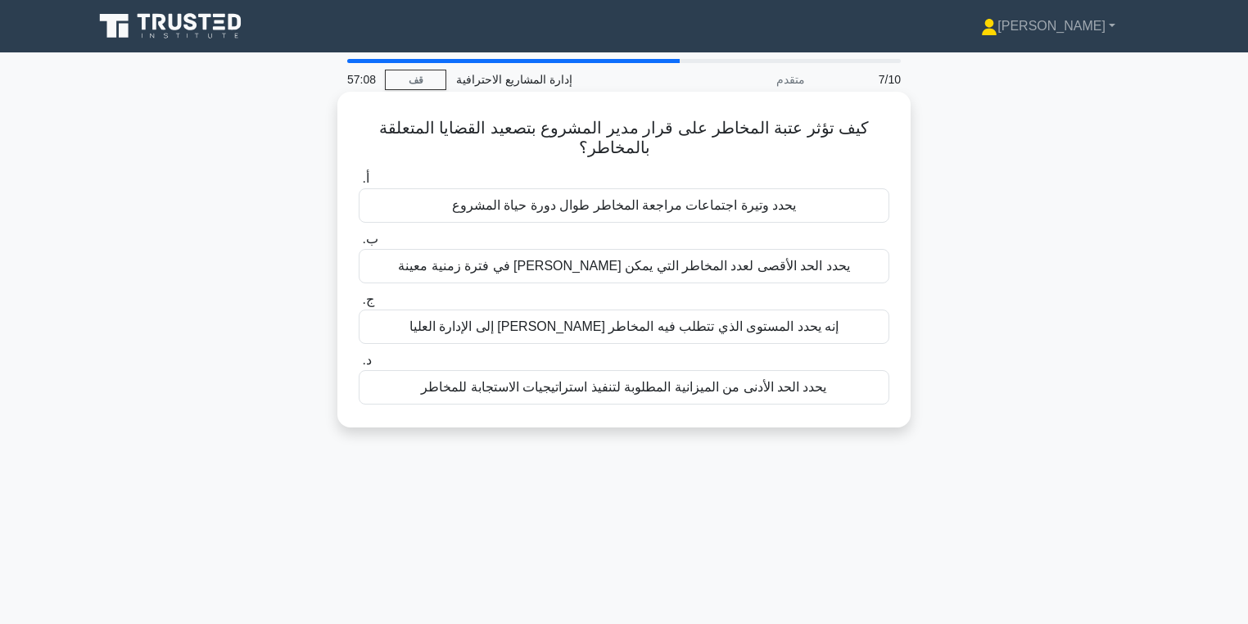
click at [795, 332] on font "إنه يحدد المستوى الذي تتطلب فيه المخاطر [PERSON_NAME] إلى الإدارة العليا" at bounding box center [623, 326] width 429 height 14
click at [359, 305] on input "ج. إنه يحدد المستوى الذي تتطلب فيه المخاطر [PERSON_NAME] إلى الإدارة العليا" at bounding box center [359, 300] width 0 height 11
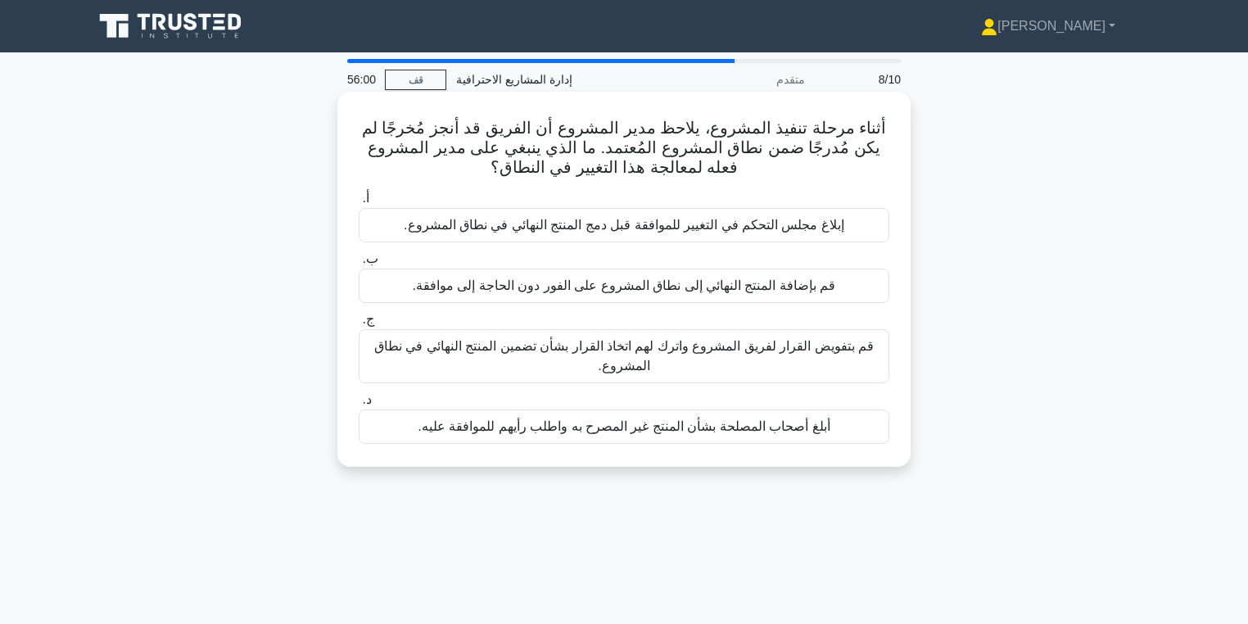
click at [837, 433] on div "أبلغ أصحاب المصلحة بشأن المنتج غير المصرح به واطلب رأيهم للموافقة عليه." at bounding box center [624, 426] width 531 height 34
click at [359, 405] on input "د. أبلغ أصحاب المصلحة بشأن المنتج غير المصرح به واطلب رأيهم للموافقة عليه." at bounding box center [359, 400] width 0 height 11
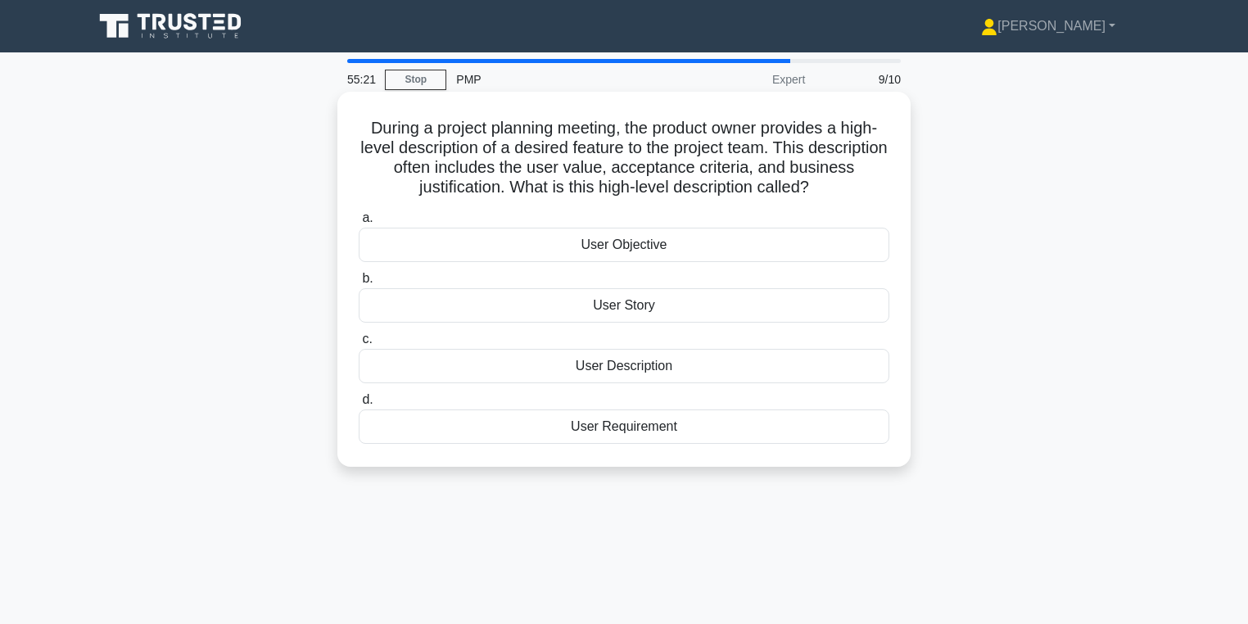
click at [684, 305] on div "User Story" at bounding box center [624, 305] width 531 height 34
click at [359, 284] on input "b. User Story" at bounding box center [359, 278] width 0 height 11
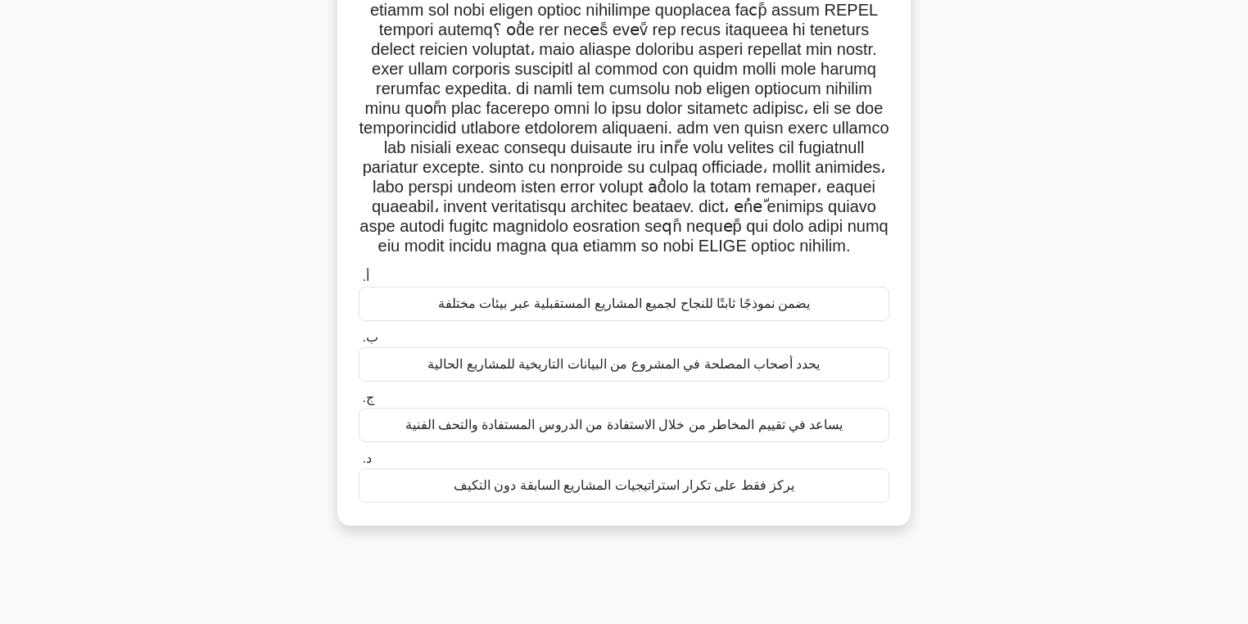
scroll to position [260, 0]
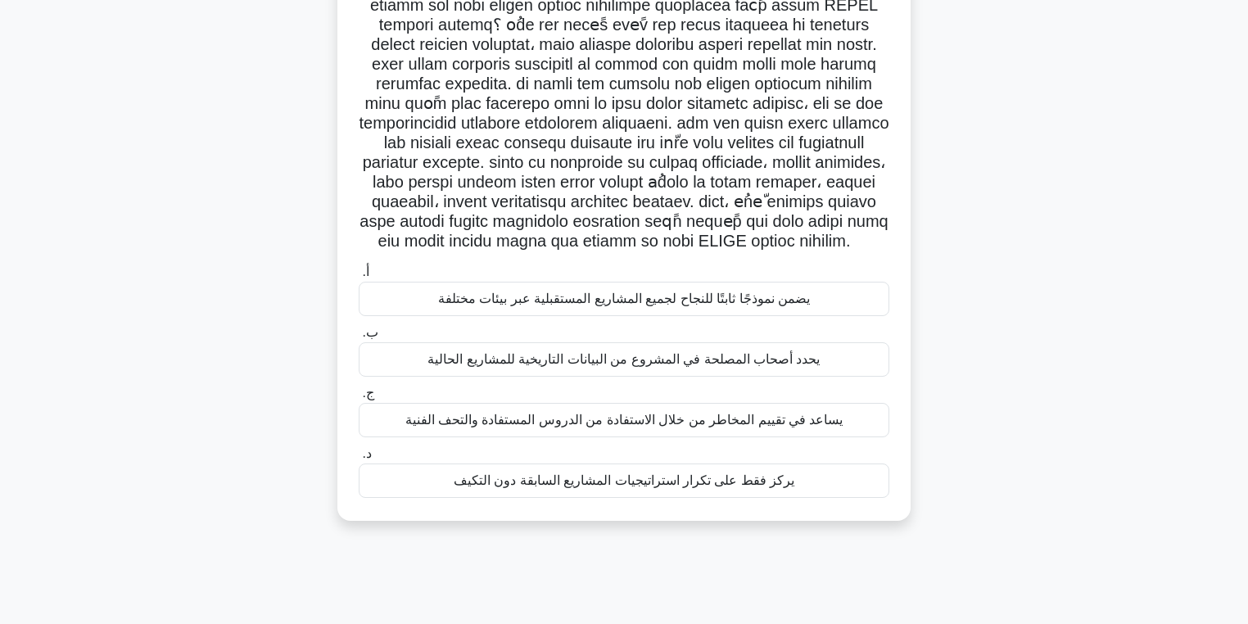
click at [713, 424] on font "يساعد في تقييم المخاطر من خلال الاستفادة من الدروس المستفادة والتحف الفنية" at bounding box center [624, 420] width 438 height 14
click at [359, 399] on input "ج. يساعد في تقييم المخاطر من خلال الاستفادة من الدروس المستفادة والتحف الفنية" at bounding box center [359, 393] width 0 height 11
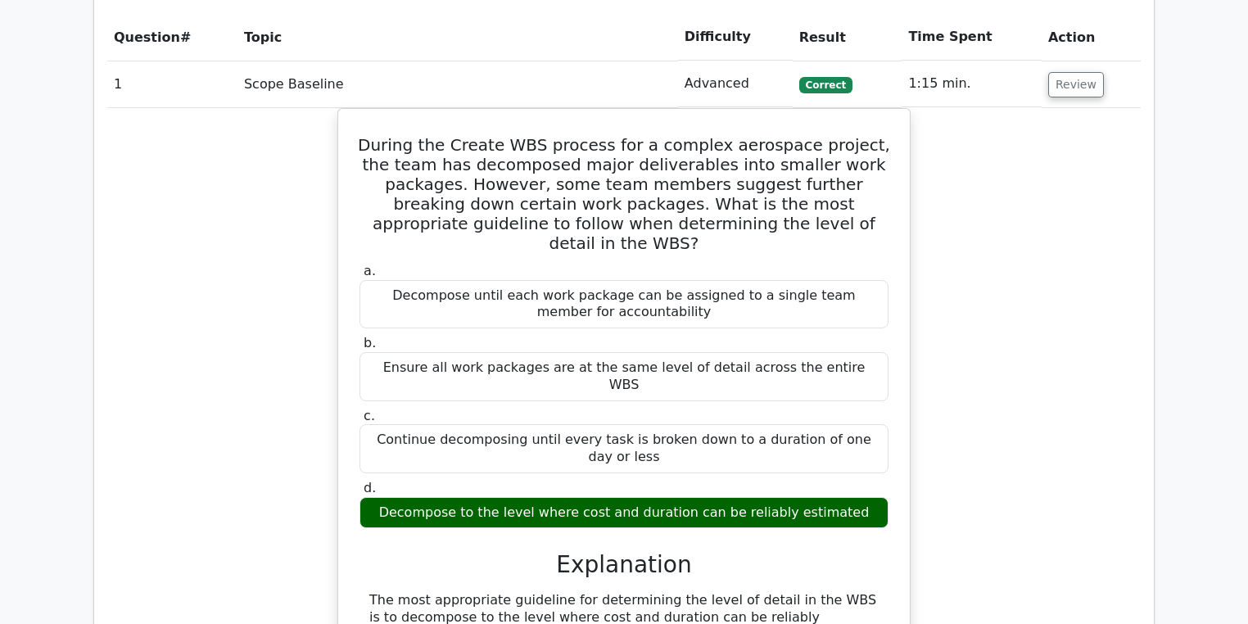
scroll to position [945, 0]
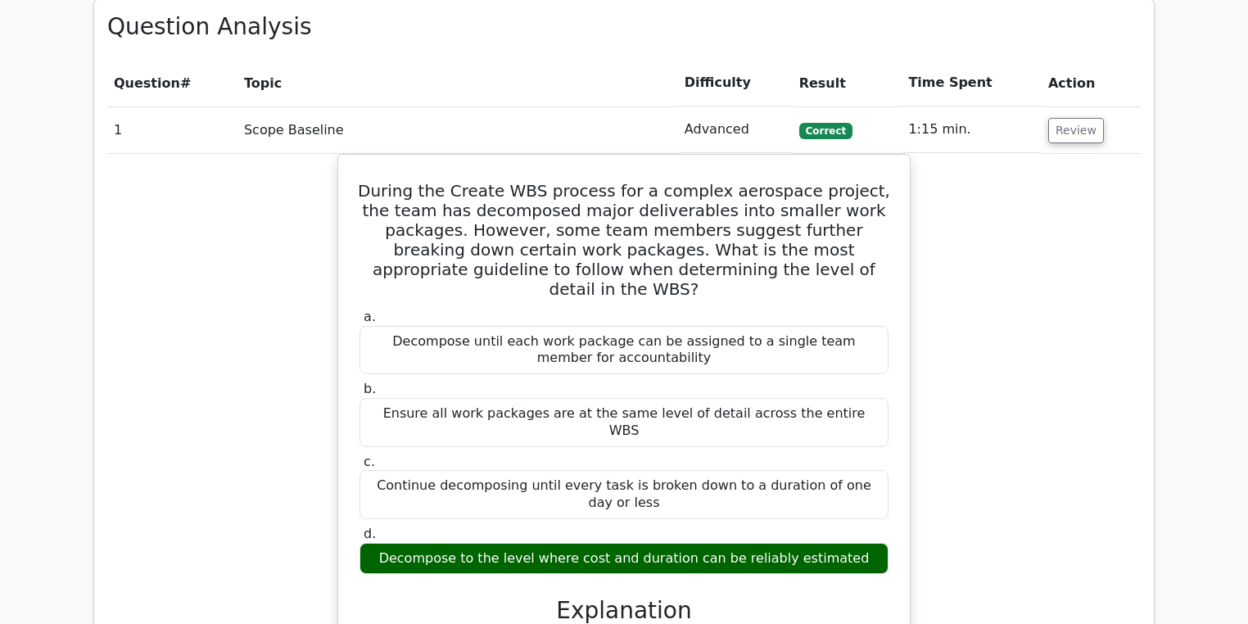
click at [1082, 125] on button "Review" at bounding box center [1076, 130] width 56 height 25
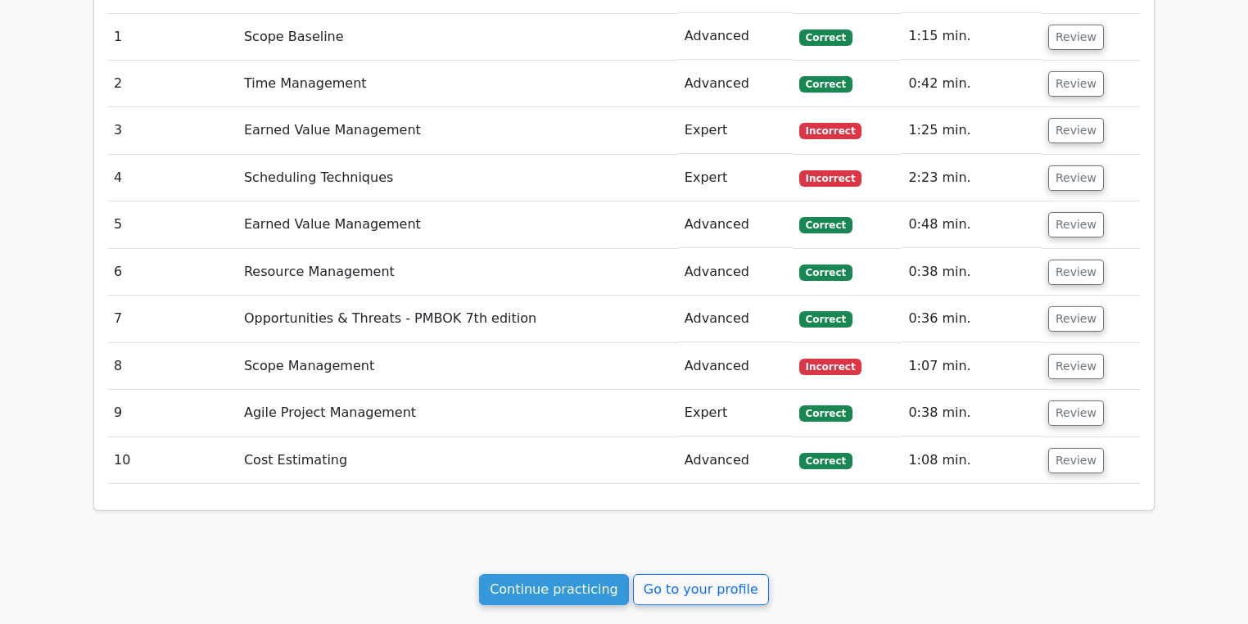
scroll to position [1010, 0]
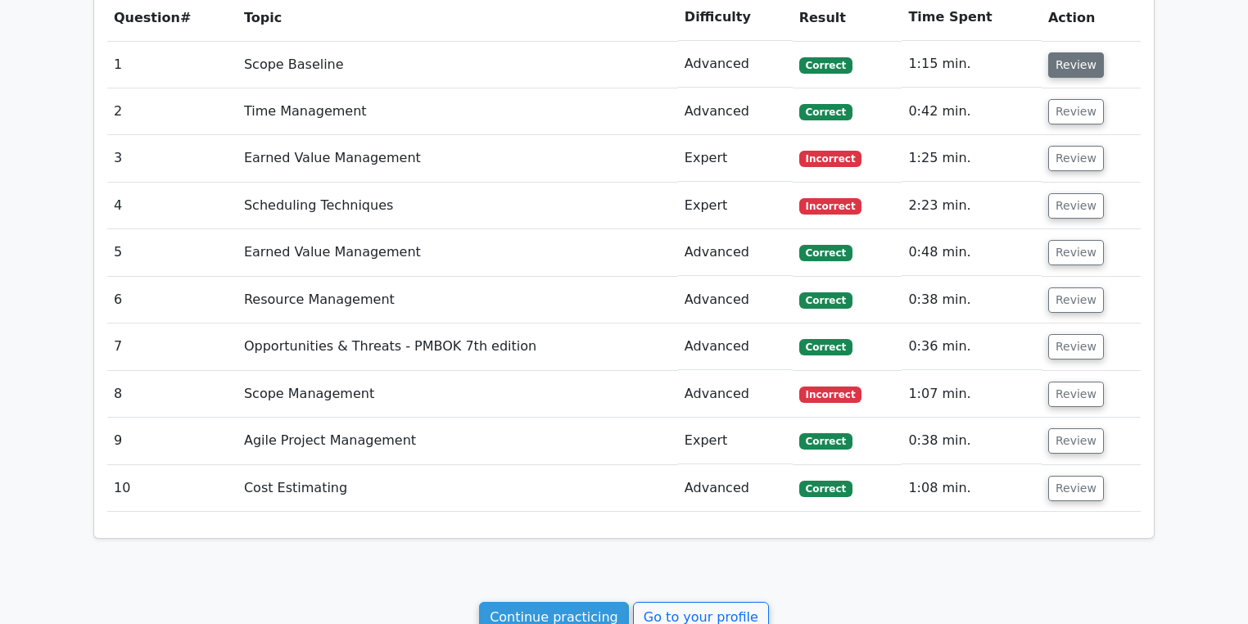
click at [1087, 52] on button "Review" at bounding box center [1076, 64] width 56 height 25
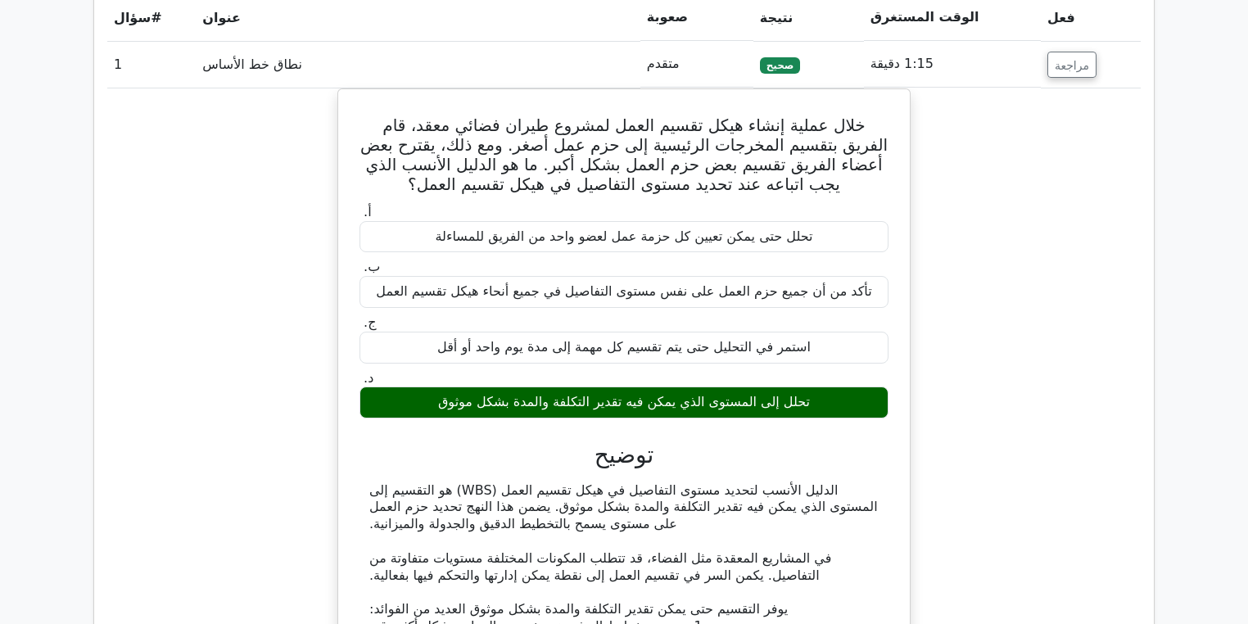
click at [1057, 312] on div "خلال عملية إنشاء هيكل تقسيم العمل لمشروع طيران فضائي معقد، قام الفريق بتقسيم ال…" at bounding box center [623, 541] width 1033 height 906
click at [1073, 75] on button "مراجعة" at bounding box center [1071, 65] width 49 height 26
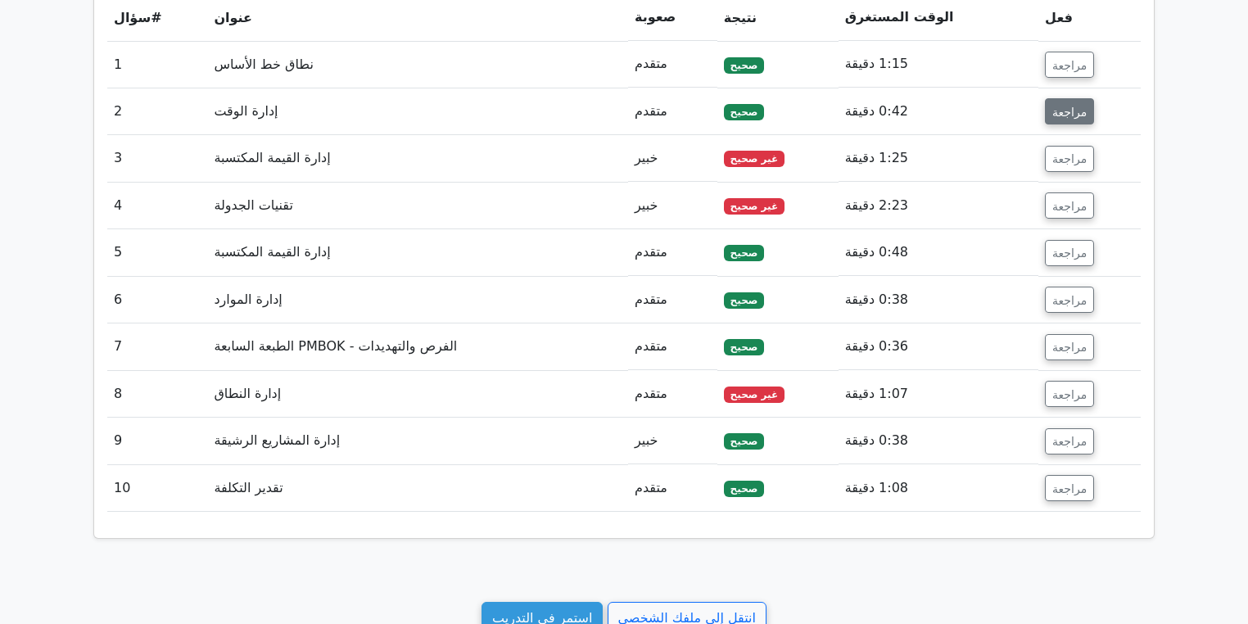
click at [1074, 111] on font "مراجعة" at bounding box center [1069, 111] width 34 height 13
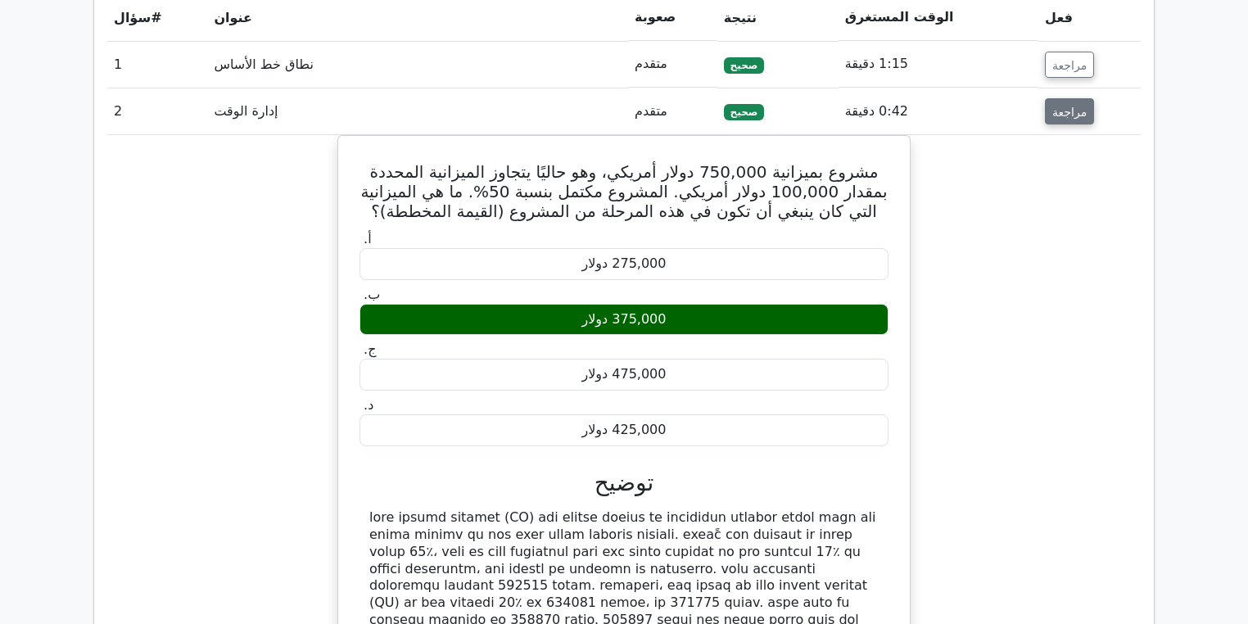
click at [1074, 111] on font "مراجعة" at bounding box center [1069, 111] width 34 height 13
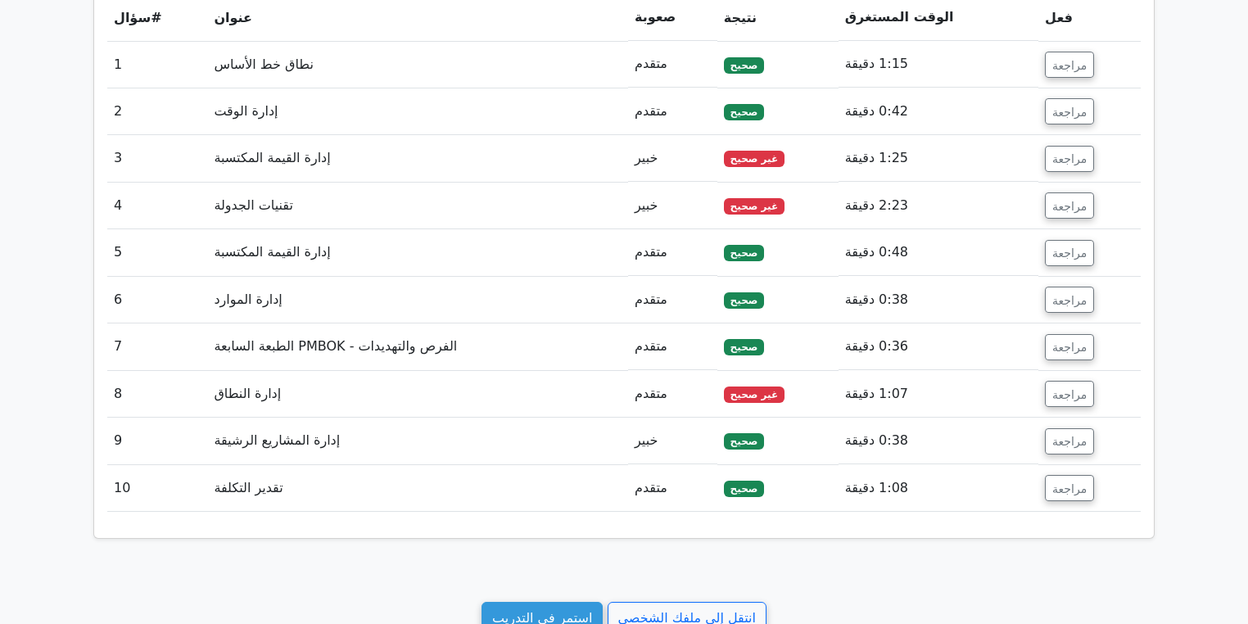
click at [1080, 138] on td "مراجعة" at bounding box center [1089, 158] width 102 height 47
click at [1081, 147] on button "مراجعة" at bounding box center [1069, 159] width 49 height 26
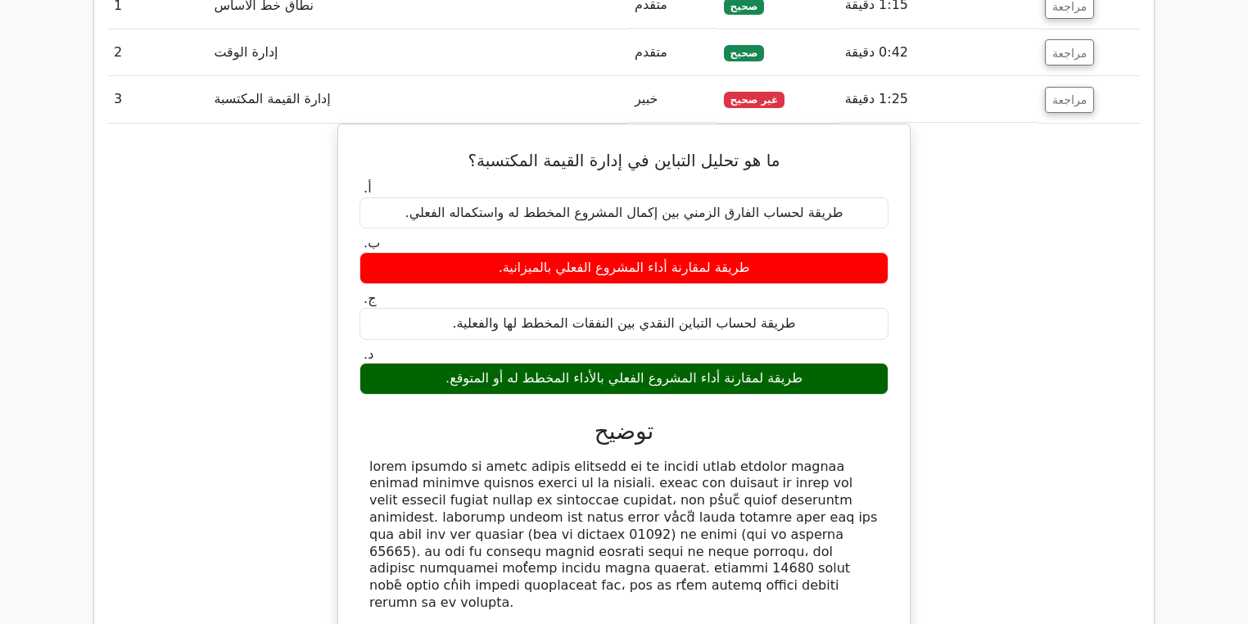
scroll to position [1076, 0]
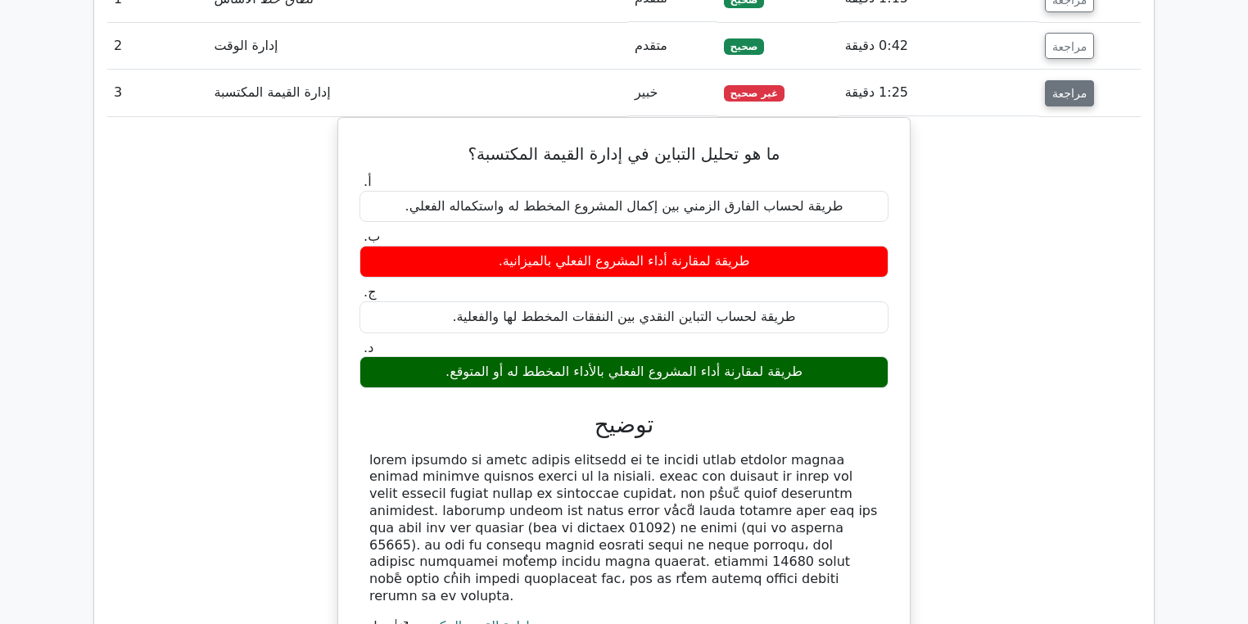
click at [1073, 88] on font "مراجعة" at bounding box center [1069, 93] width 34 height 13
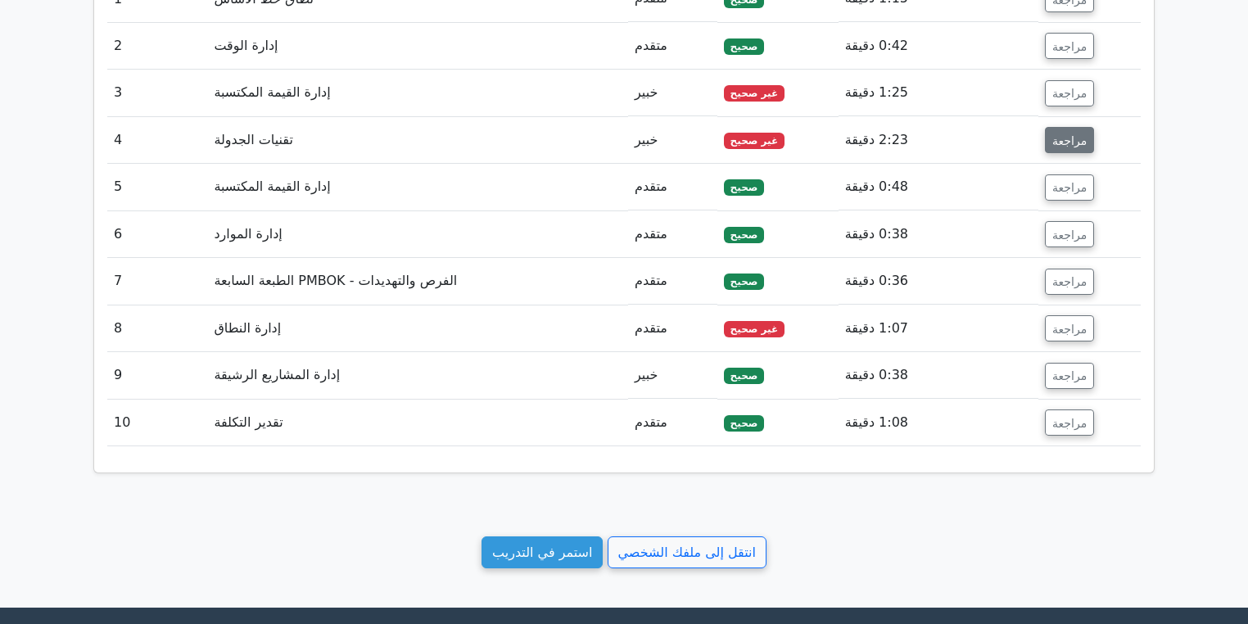
click at [1055, 147] on font "مراجعة" at bounding box center [1069, 139] width 34 height 13
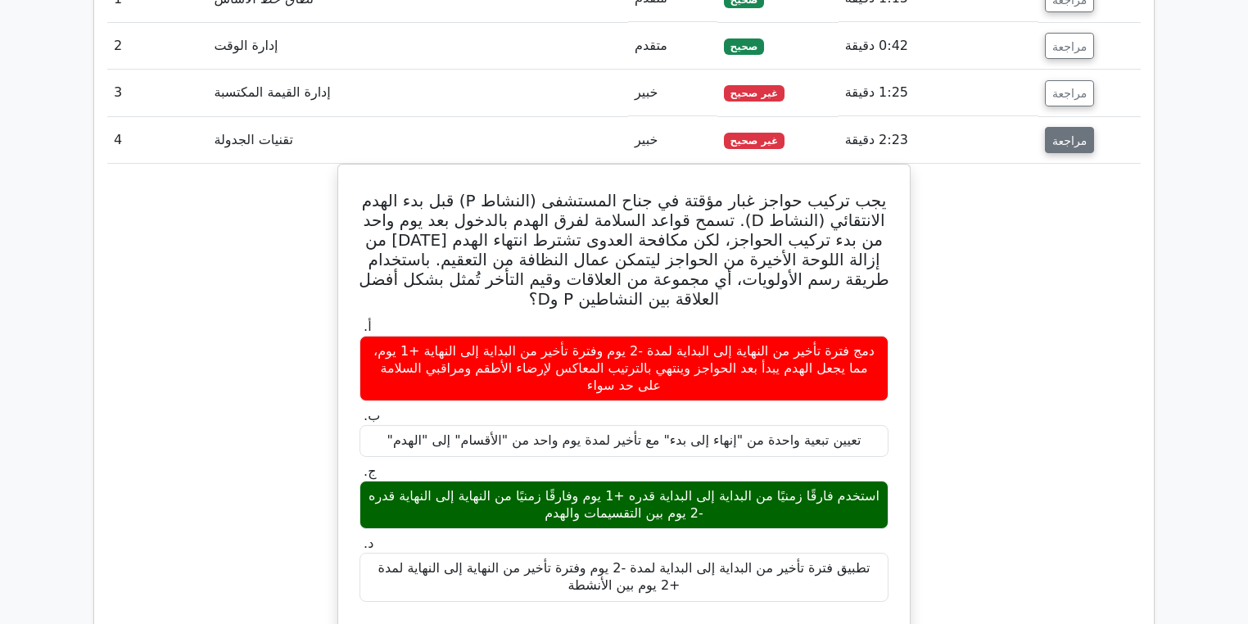
click at [1055, 146] on font "مراجعة" at bounding box center [1069, 139] width 34 height 13
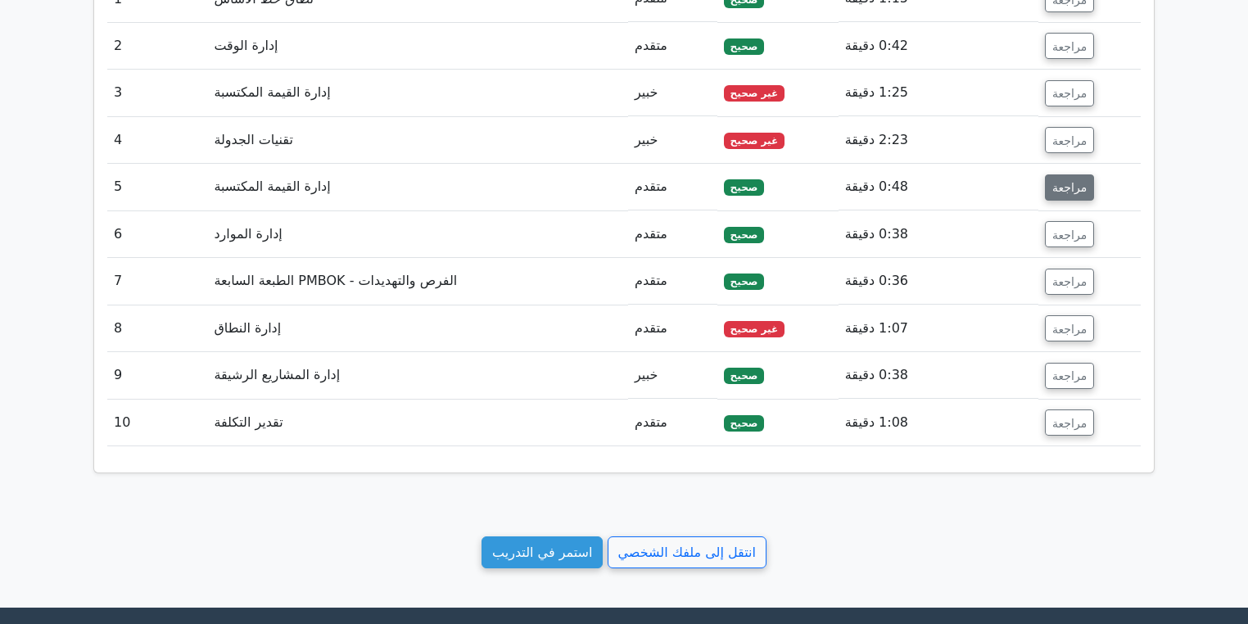
click at [1066, 183] on font "مراجعة" at bounding box center [1069, 187] width 34 height 13
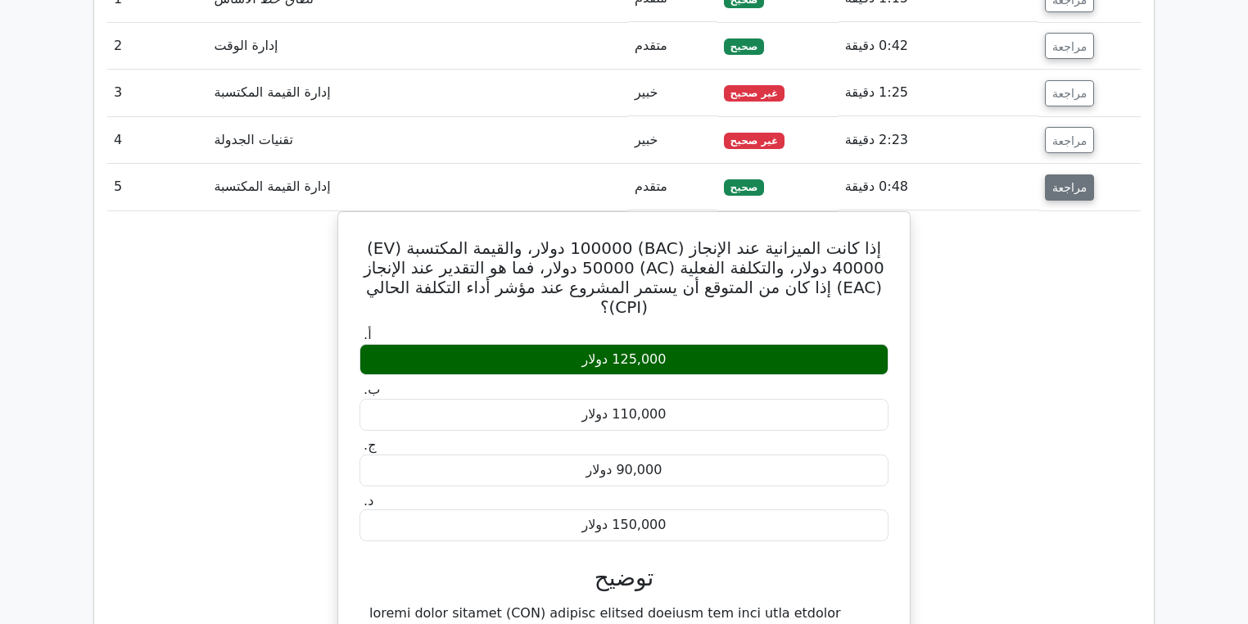
click at [1066, 183] on font "مراجعة" at bounding box center [1069, 187] width 34 height 13
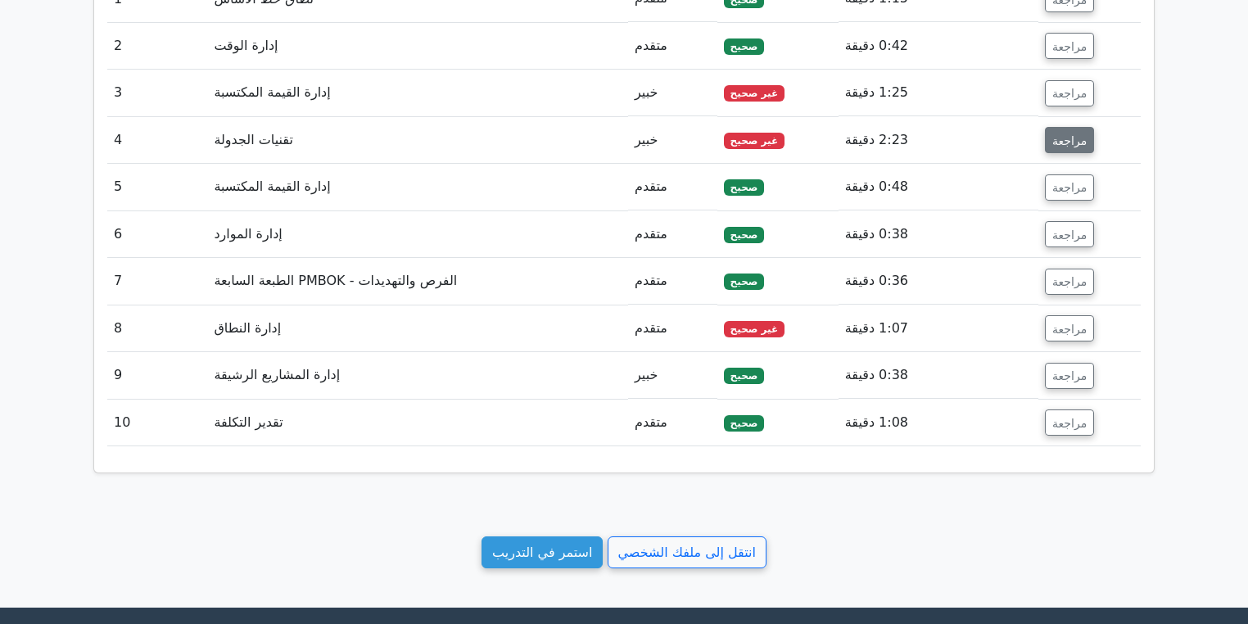
click at [1070, 137] on font "مراجعة" at bounding box center [1069, 139] width 34 height 13
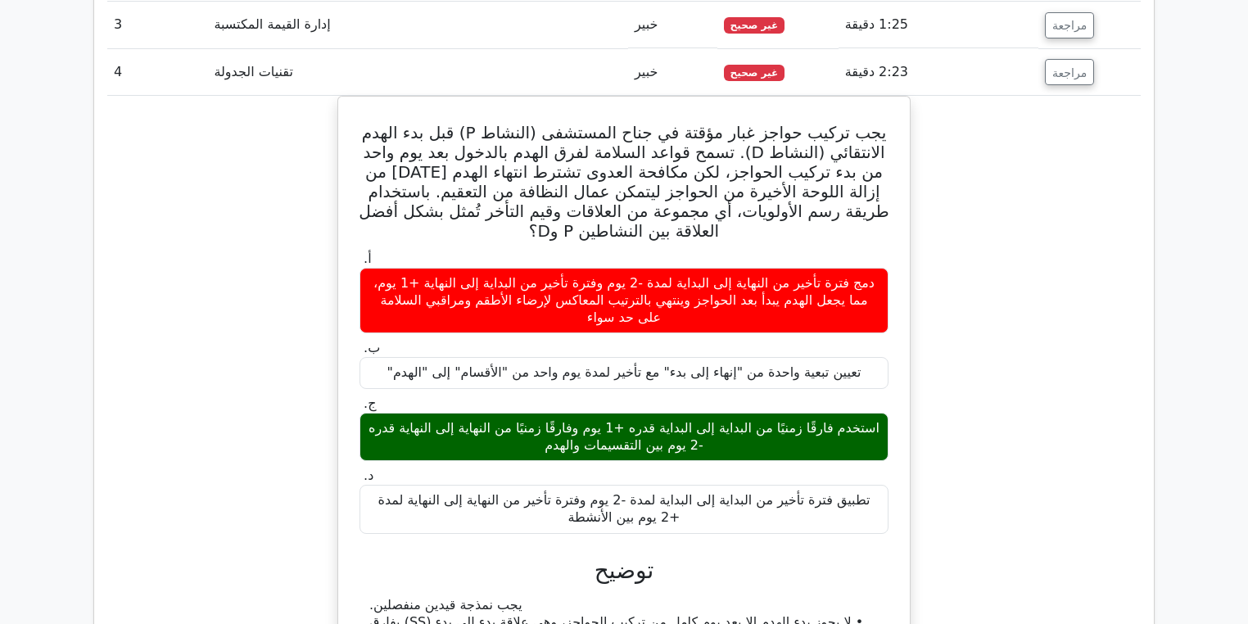
scroll to position [1141, 0]
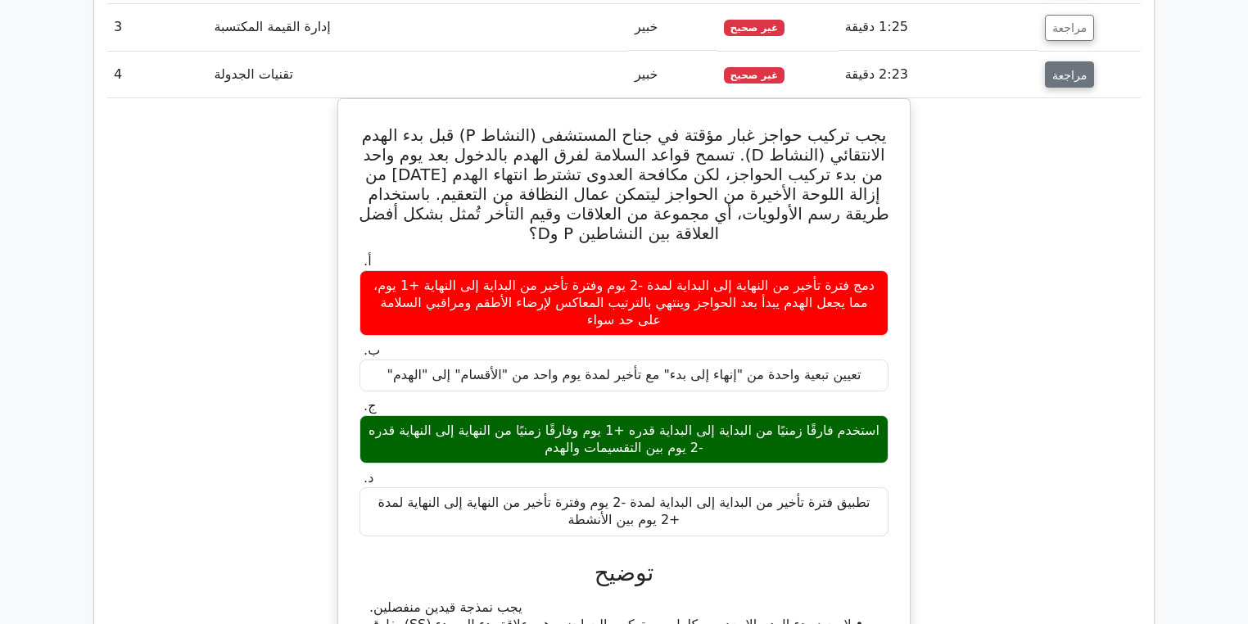
click at [1064, 79] on font "مراجعة" at bounding box center [1069, 74] width 34 height 13
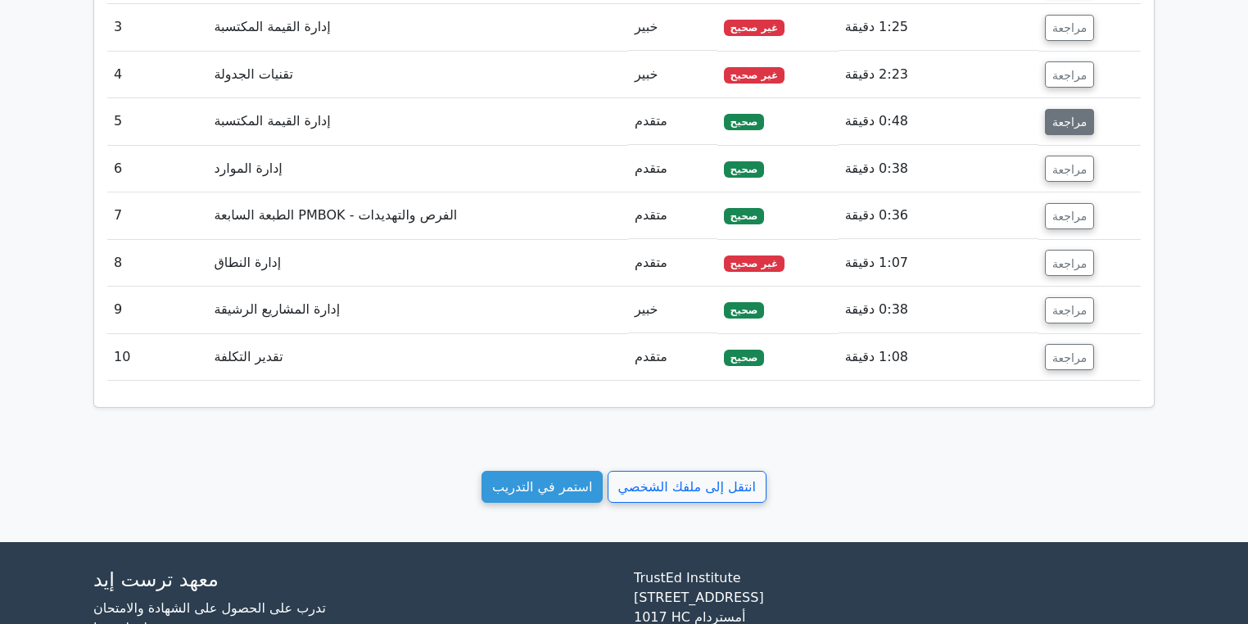
click at [1054, 115] on font "مراجعة" at bounding box center [1069, 121] width 34 height 13
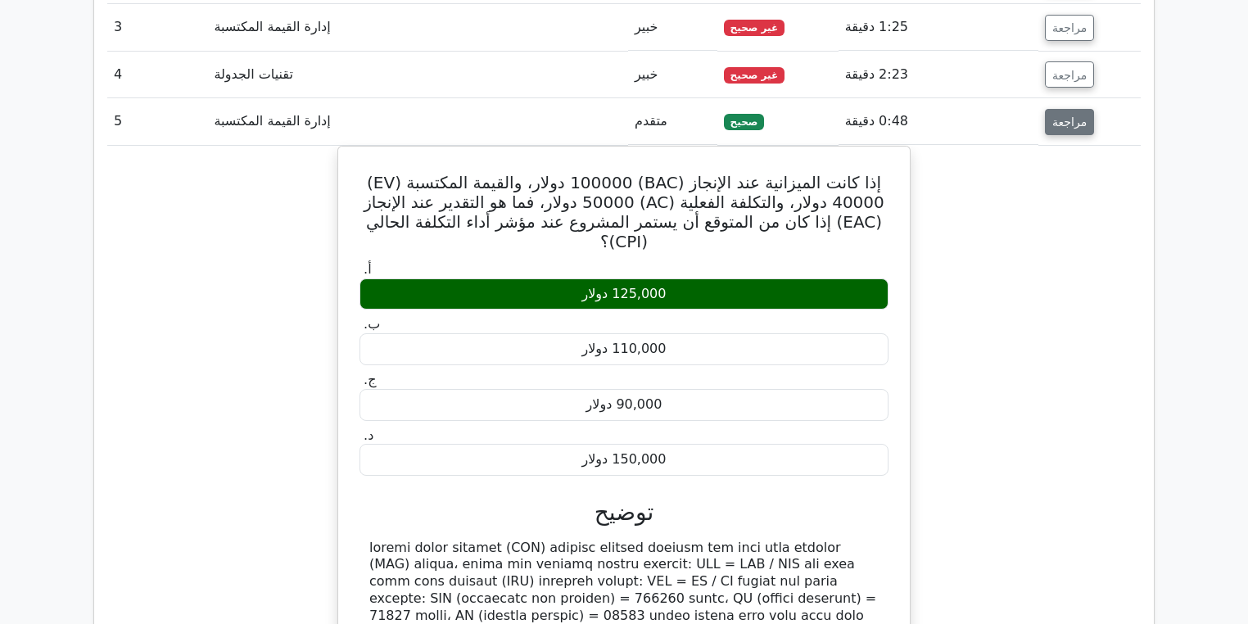
click at [1078, 122] on font "مراجعة" at bounding box center [1069, 121] width 34 height 13
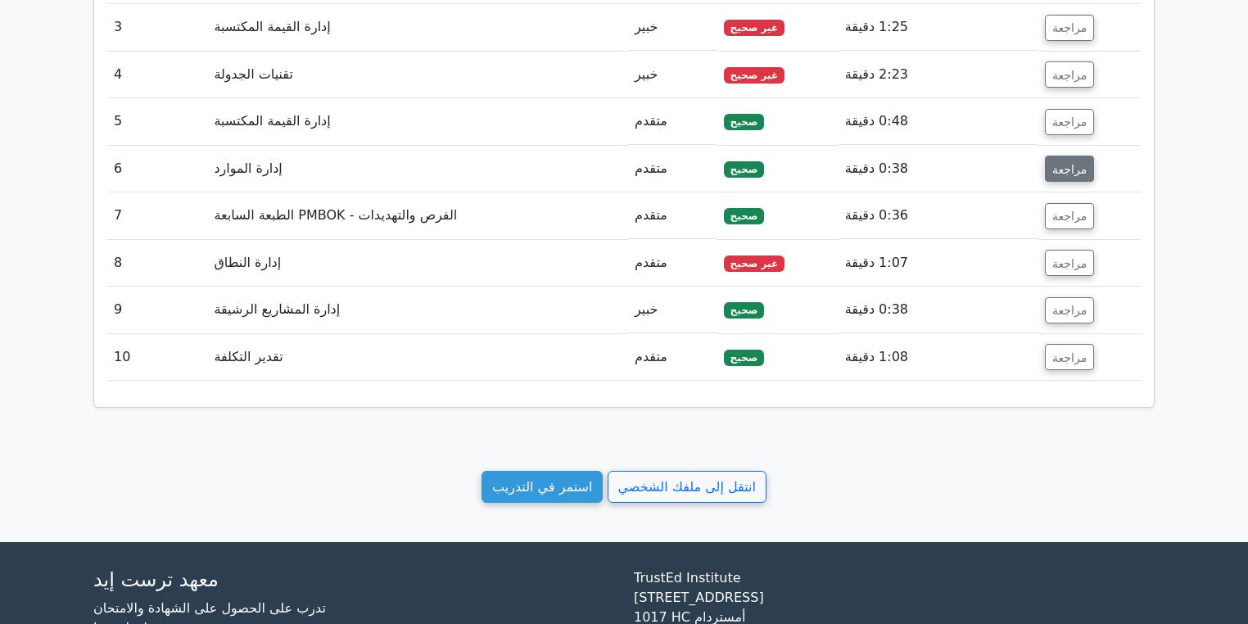
click at [1077, 162] on font "مراجعة" at bounding box center [1069, 168] width 34 height 13
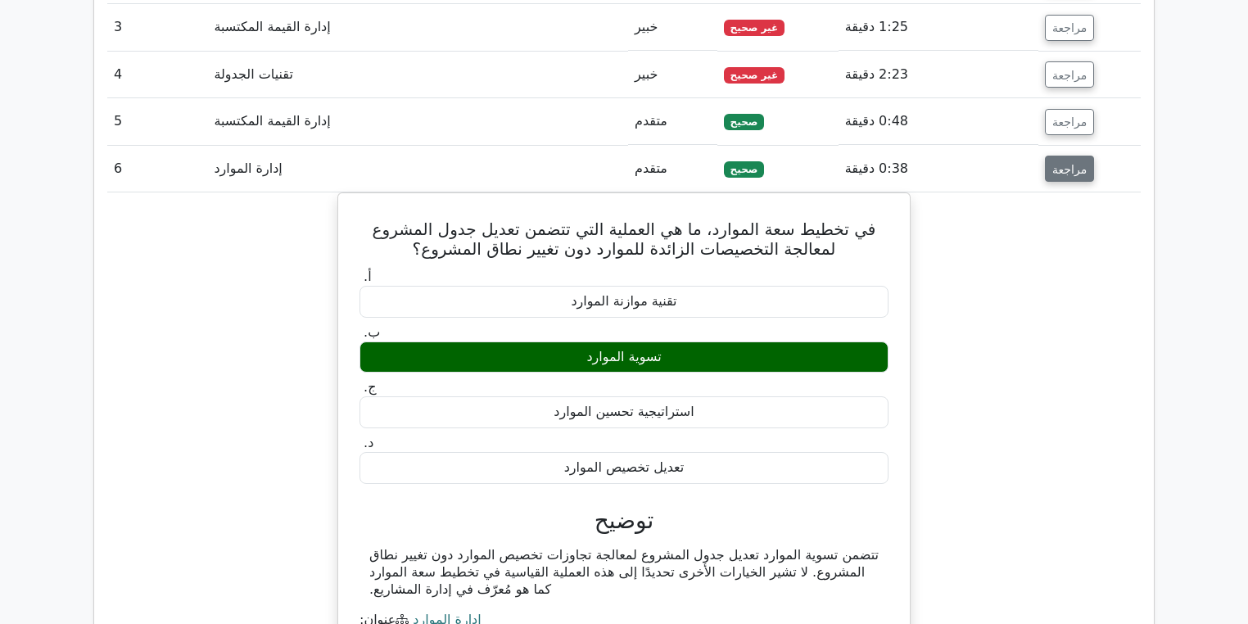
click at [1075, 168] on font "مراجعة" at bounding box center [1069, 168] width 34 height 13
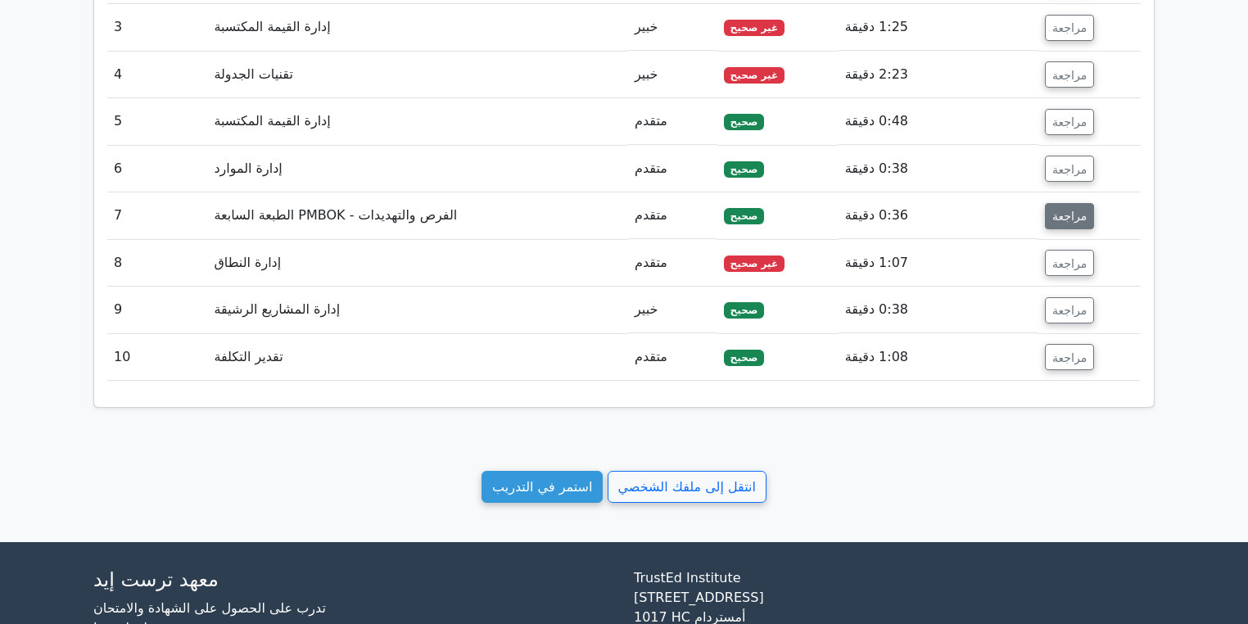
click at [1080, 224] on button "مراجعة" at bounding box center [1069, 216] width 49 height 26
click at [1078, 223] on font "مراجعة" at bounding box center [1069, 216] width 34 height 13
click at [1052, 218] on font "مراجعة" at bounding box center [1069, 216] width 34 height 13
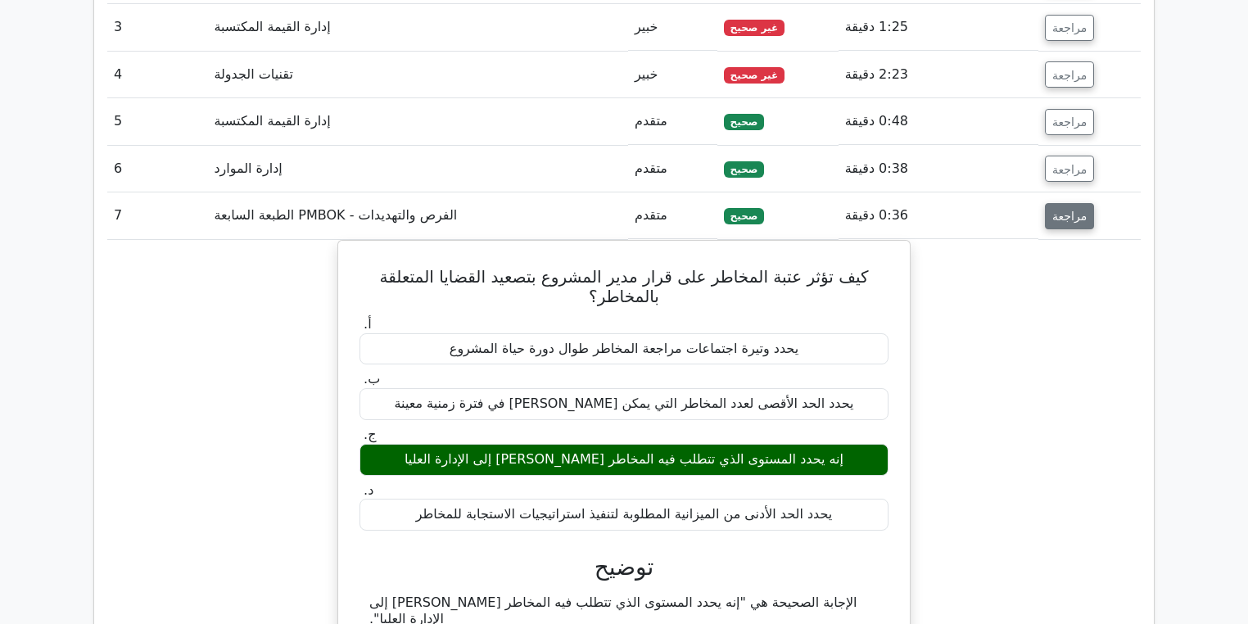
click at [1052, 218] on font "مراجعة" at bounding box center [1069, 216] width 34 height 13
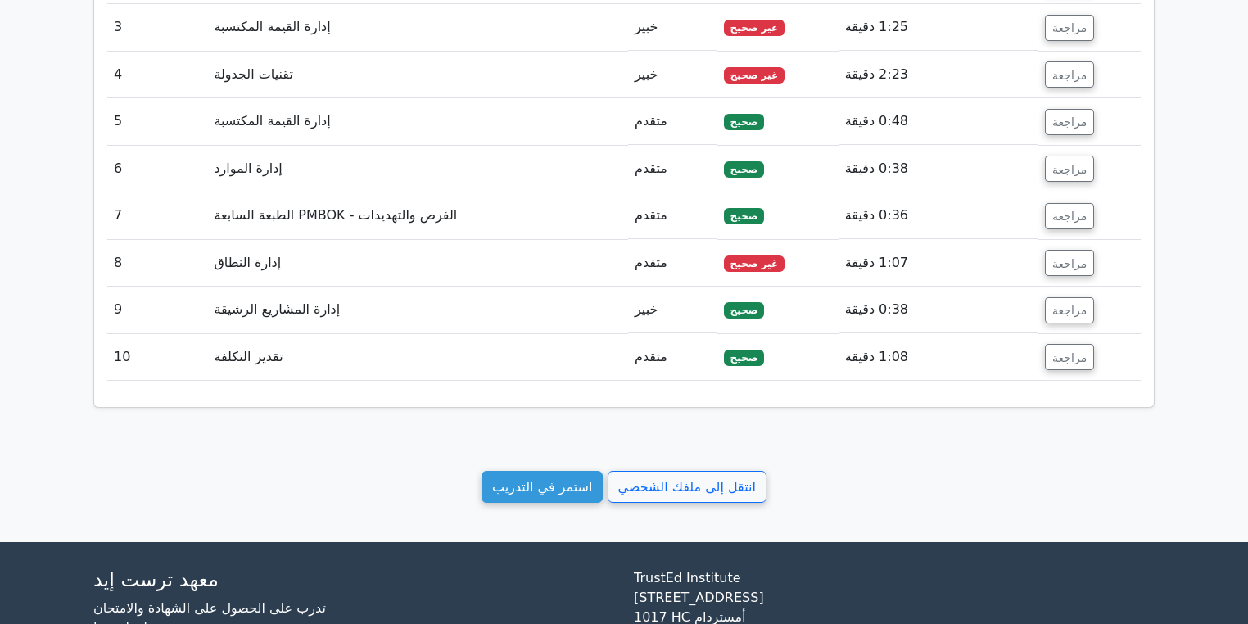
click at [1064, 241] on td "مراجعة" at bounding box center [1089, 263] width 102 height 47
click at [1069, 262] on font "مراجعة" at bounding box center [1069, 262] width 34 height 13
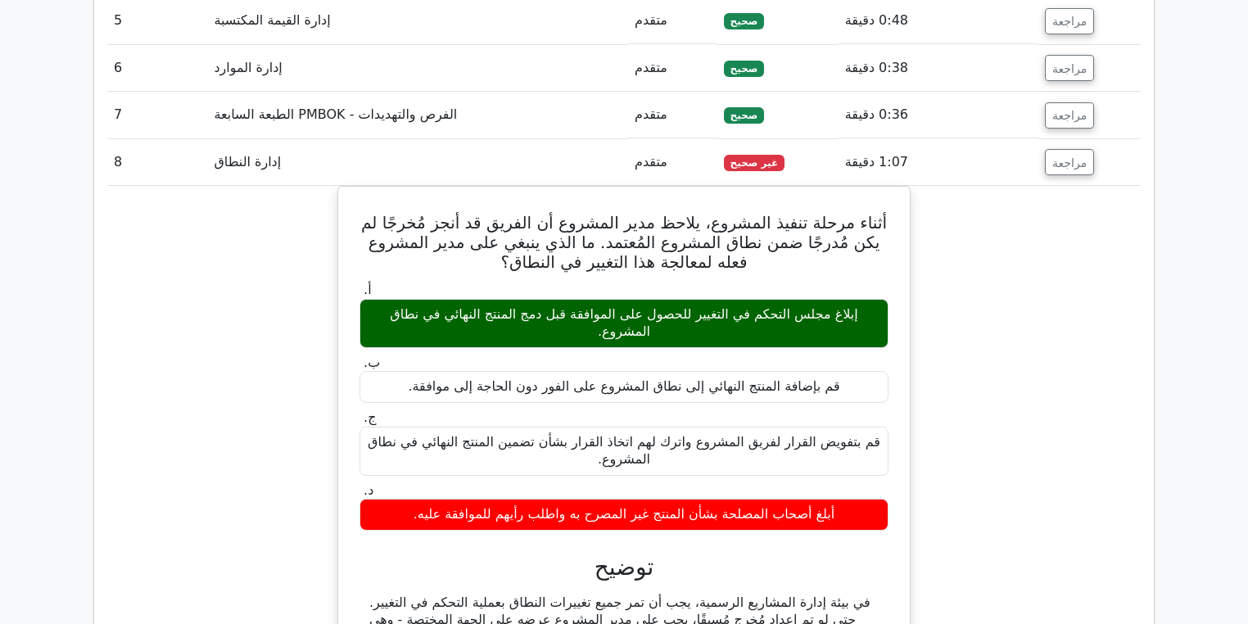
scroll to position [1207, 0]
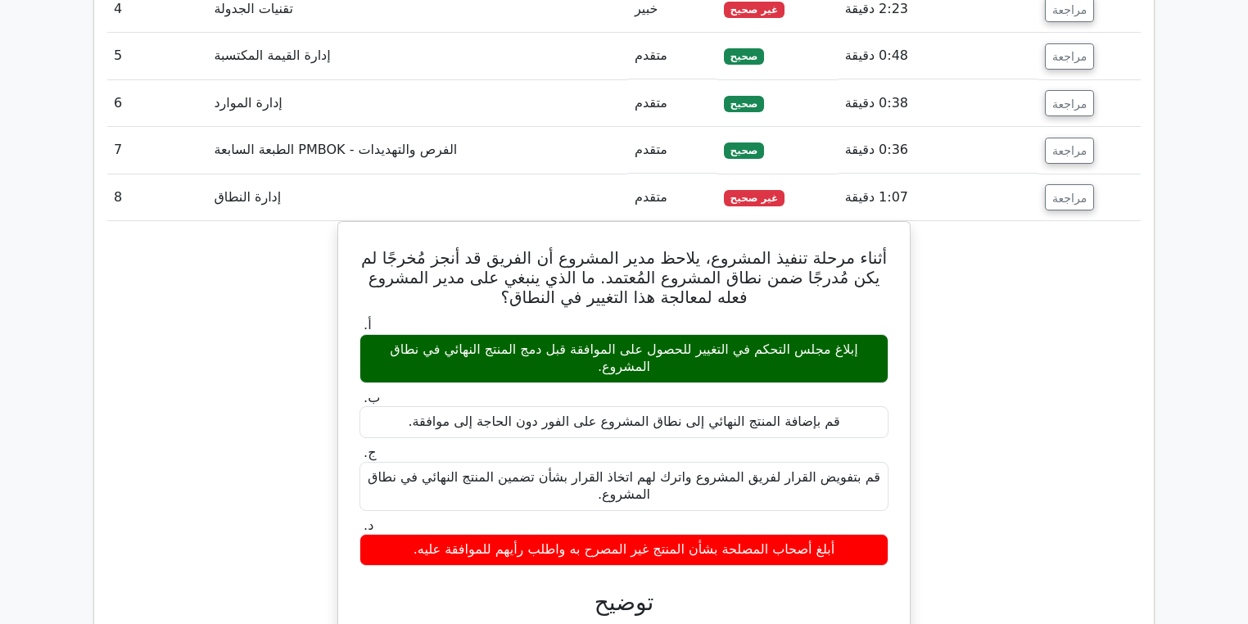
click at [1040, 195] on td "مراجعة" at bounding box center [1089, 197] width 102 height 47
click at [1046, 201] on button "مراجعة" at bounding box center [1069, 197] width 49 height 26
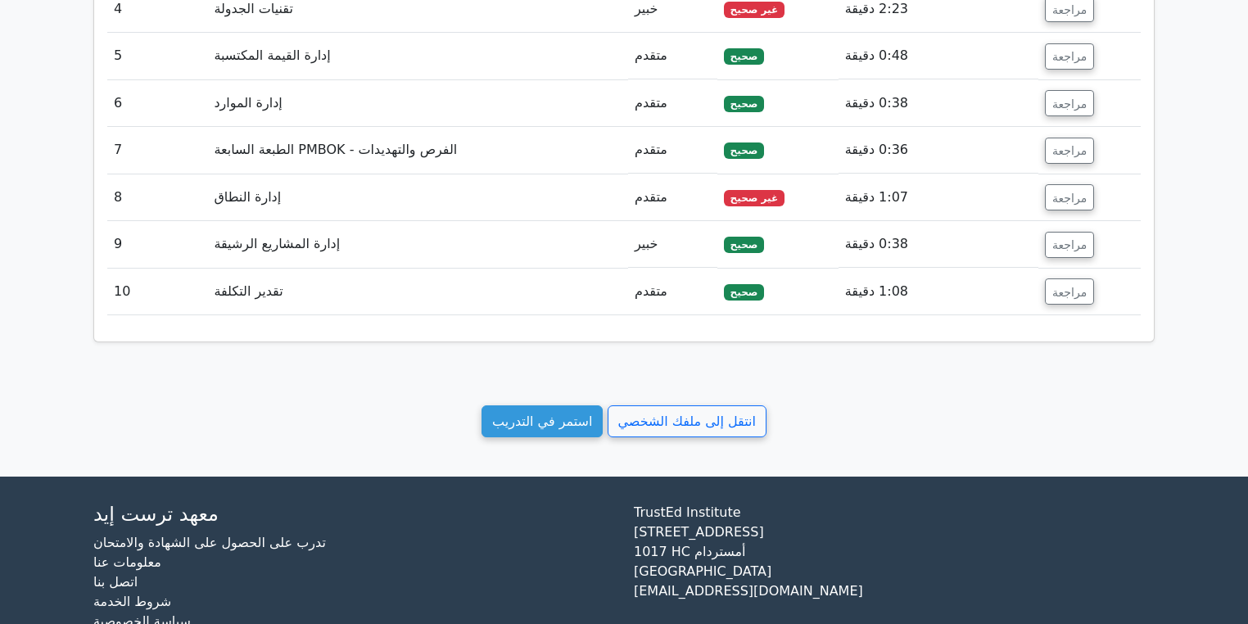
click at [1041, 226] on td "مراجعة" at bounding box center [1089, 244] width 102 height 47
click at [1052, 241] on font "مراجعة" at bounding box center [1069, 244] width 34 height 13
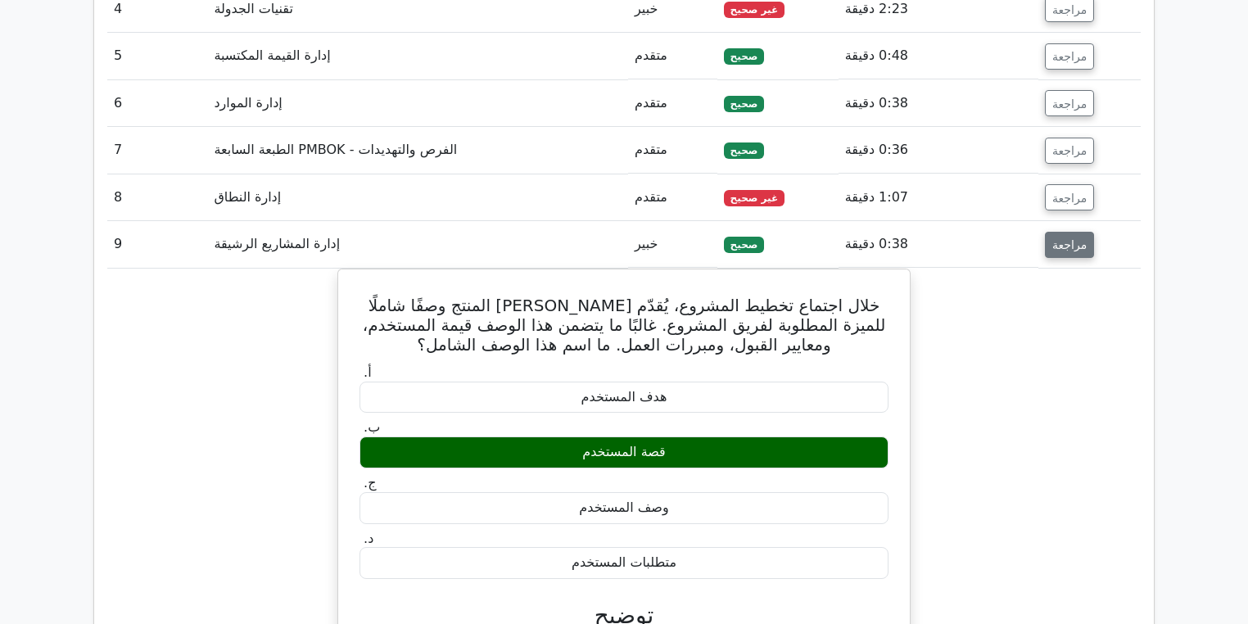
click at [1052, 238] on font "مراجعة" at bounding box center [1069, 244] width 34 height 13
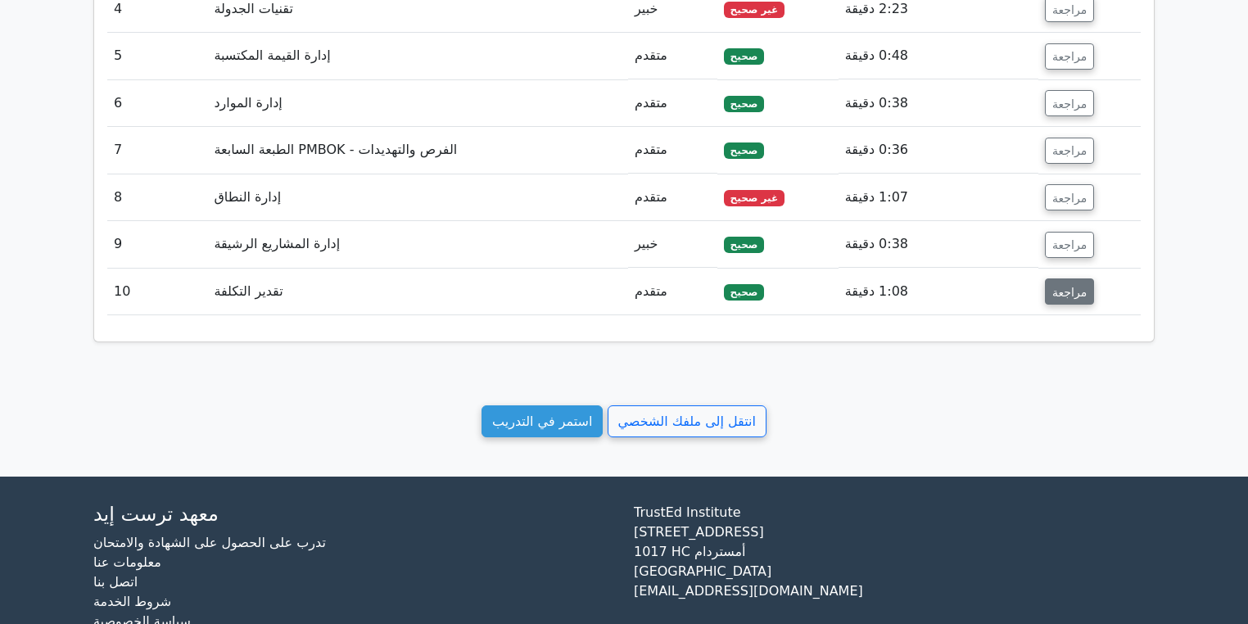
click at [1071, 300] on button "مراجعة" at bounding box center [1069, 291] width 49 height 26
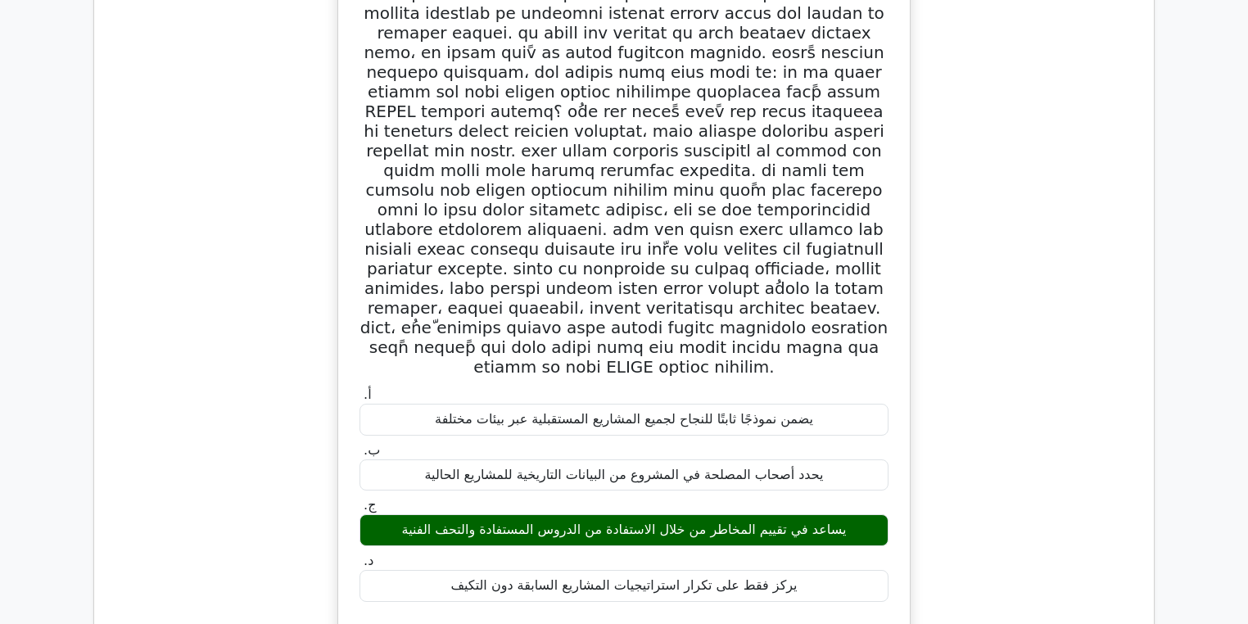
scroll to position [1665, 0]
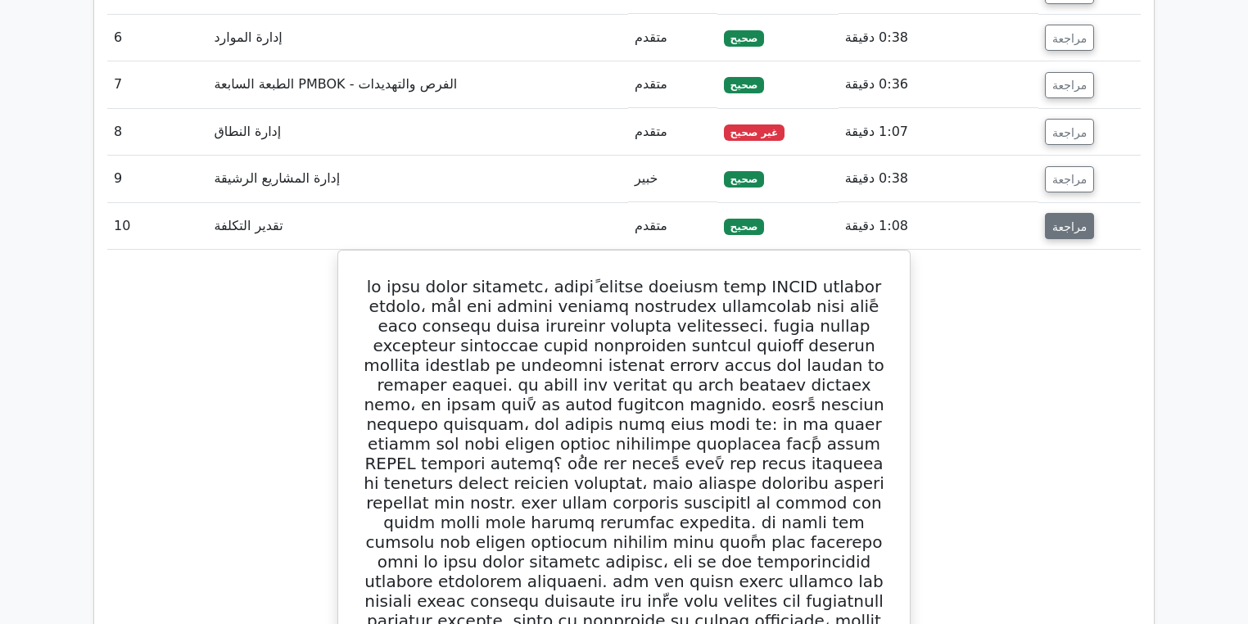
click at [1064, 228] on font "مراجعة" at bounding box center [1069, 225] width 34 height 13
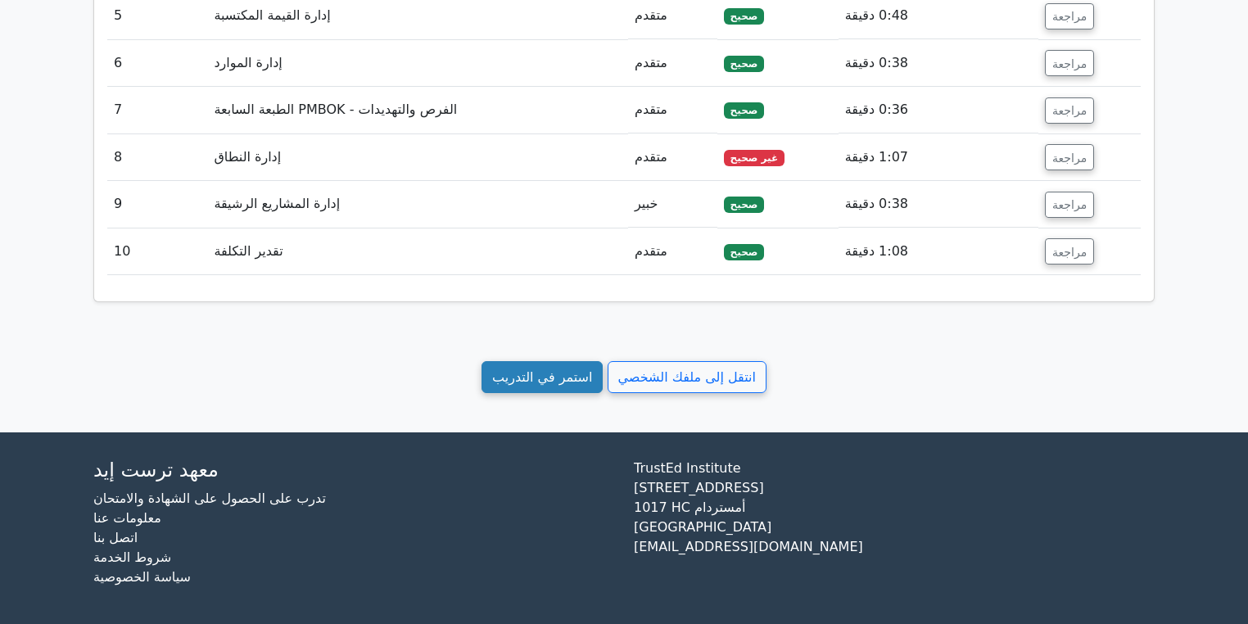
click at [555, 371] on font "استمر في التدريب" at bounding box center [542, 377] width 100 height 16
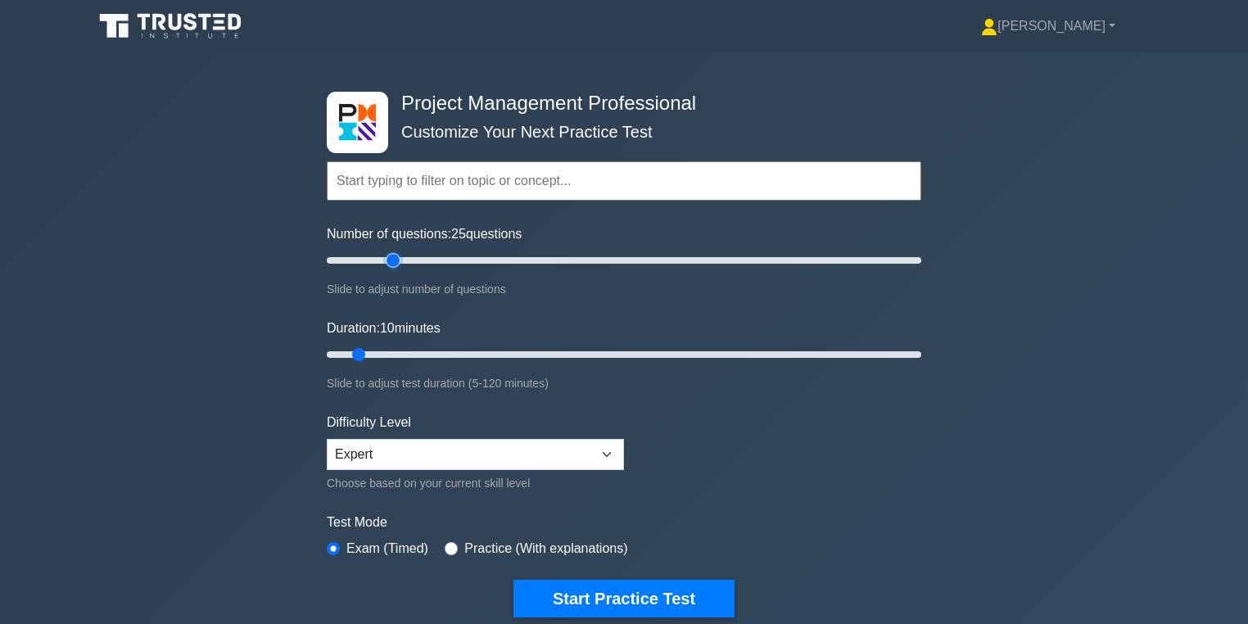
click at [390, 262] on input "Number of questions: 25 questions" at bounding box center [624, 261] width 594 height 20
click at [522, 269] on input "Number of questions: 70 questions" at bounding box center [624, 261] width 594 height 20
click at [468, 260] on input "Number of questions: 70 questions" at bounding box center [624, 261] width 594 height 20
click at [477, 262] on input "Number of questions: 55 questions" at bounding box center [624, 261] width 594 height 20
type input "60"
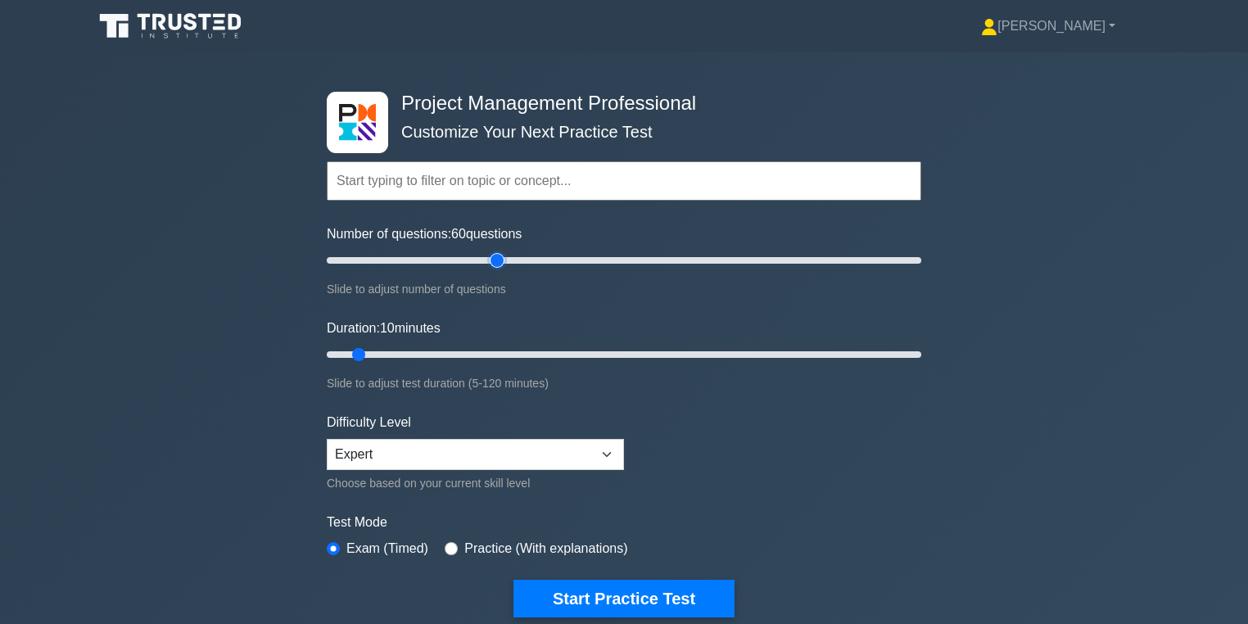
click at [491, 262] on input "Number of questions: 60 questions" at bounding box center [624, 261] width 594 height 20
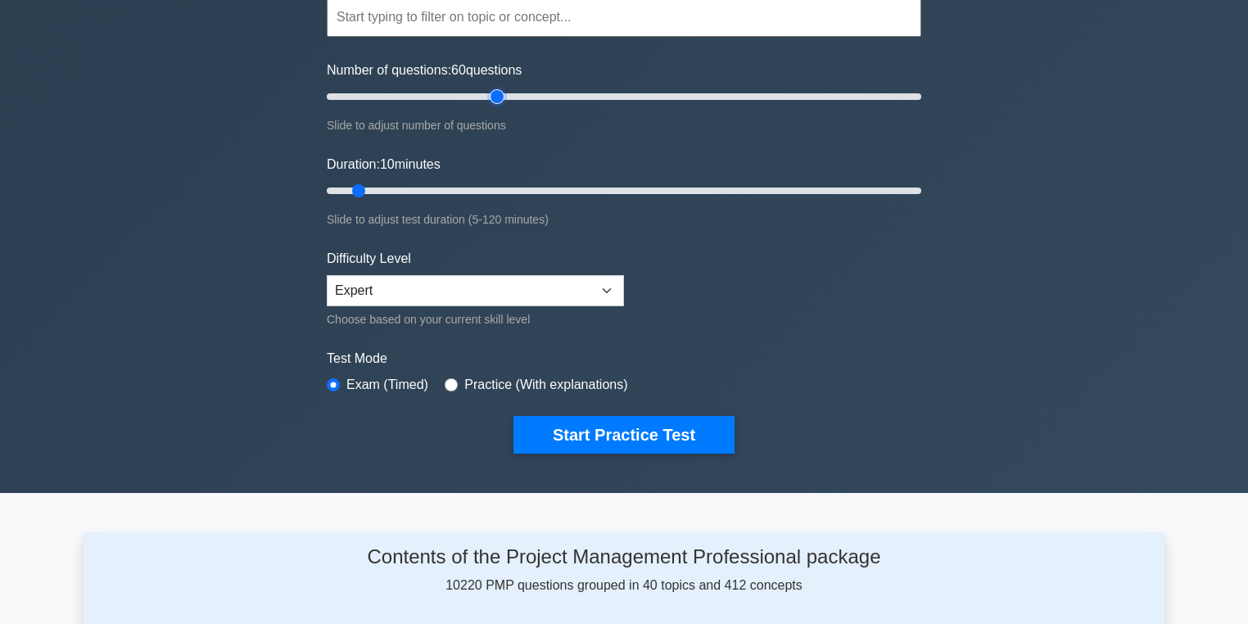
scroll to position [152, 0]
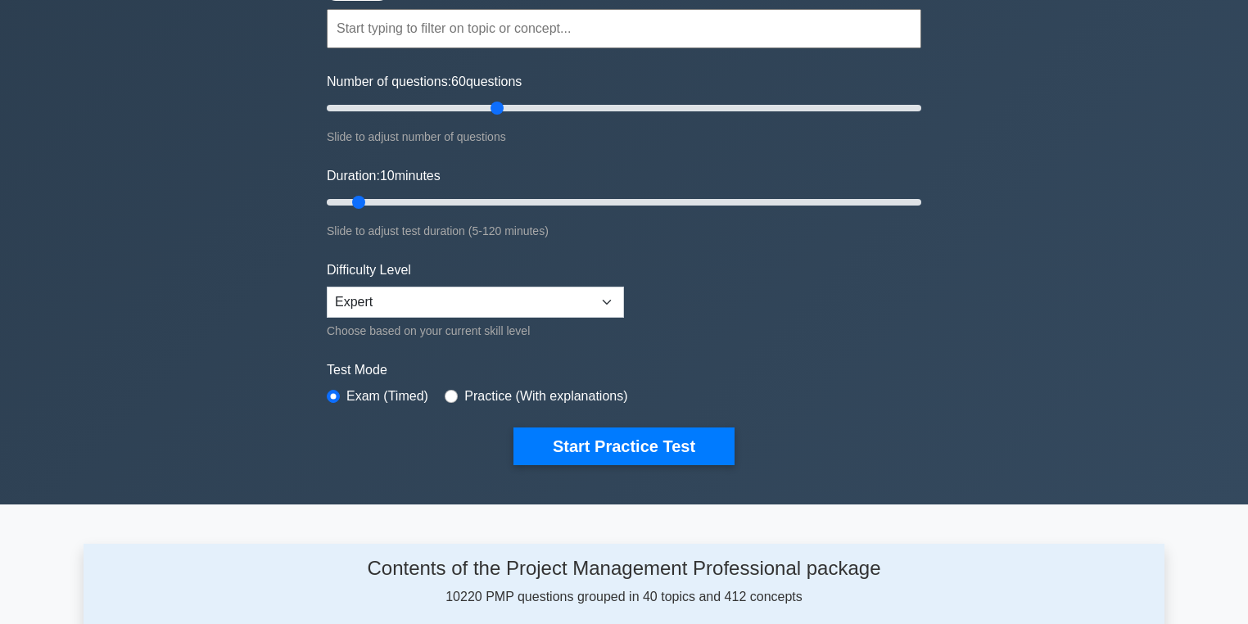
click at [760, 83] on div "Number of questions: 60 questions Slide to adjust number of questions" at bounding box center [624, 109] width 594 height 75
click at [612, 80] on div "Number of questions: 60 questions Slide to adjust number of questions" at bounding box center [624, 109] width 594 height 75
click at [458, 253] on form "Topics Scope Management Time Management Cost Management Quality Management Risk…" at bounding box center [624, 212] width 594 height 506
click at [544, 296] on select "Beginner Intermediate Expert" at bounding box center [475, 302] width 297 height 31
click at [560, 301] on select "Beginner Intermediate Expert" at bounding box center [475, 302] width 297 height 31
